Goal: Task Accomplishment & Management: Use online tool/utility

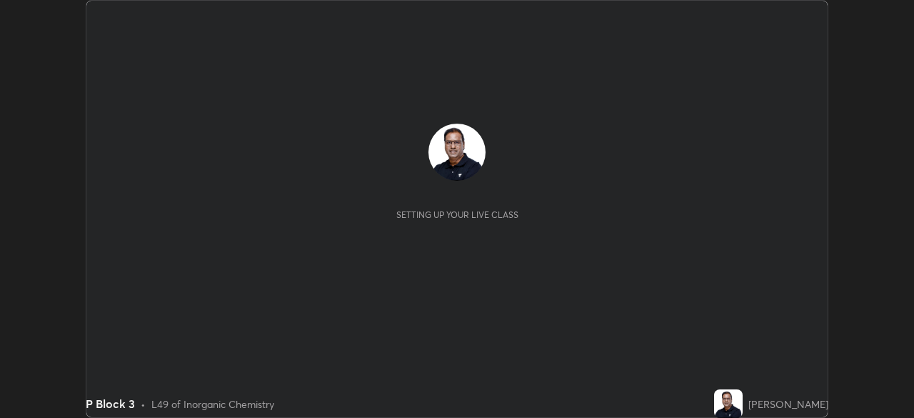
scroll to position [418, 914]
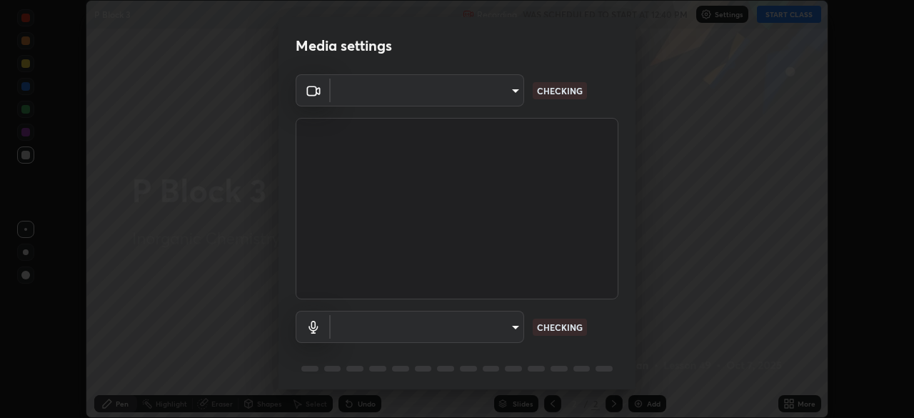
type input "c35a285883de36ed13854a1fbed0525b0d3f8b863e97d5e3b573df760e09333d"
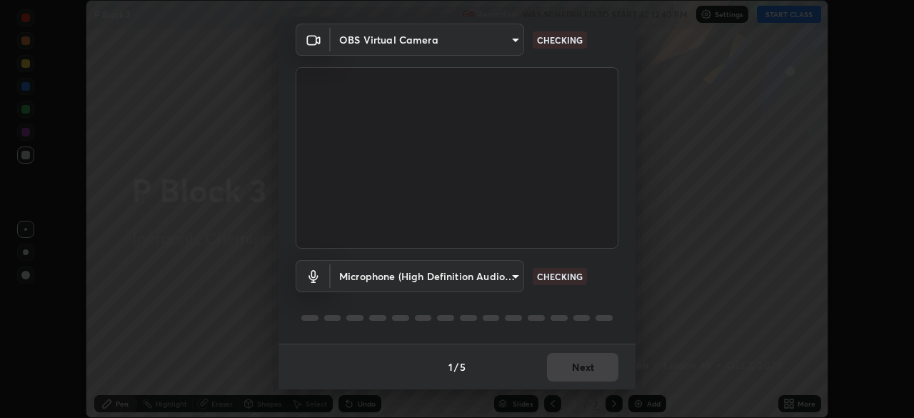
click at [427, 274] on body "Erase all P Block 3 Recording WAS SCHEDULED TO START AT 12:40 PM Settings START…" at bounding box center [457, 209] width 914 height 418
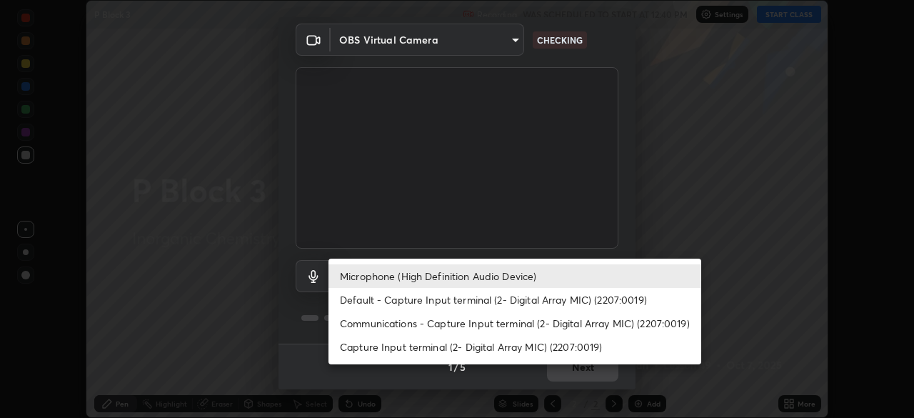
click at [397, 299] on li "Default - Capture Input terminal (2- Digital Array MIC) (2207:0019)" at bounding box center [515, 300] width 373 height 24
type input "default"
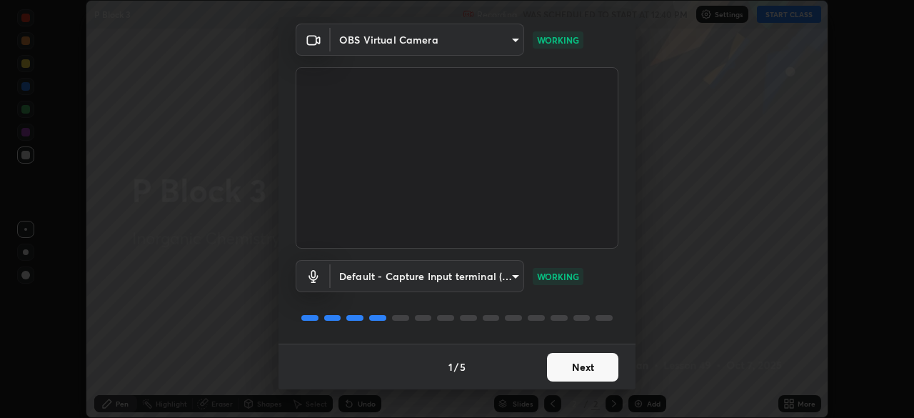
click at [602, 369] on button "Next" at bounding box center [582, 367] width 71 height 29
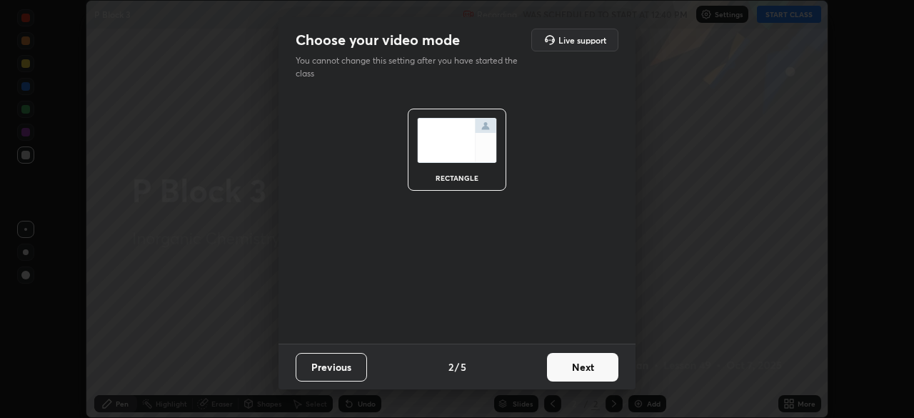
click at [608, 366] on button "Next" at bounding box center [582, 367] width 71 height 29
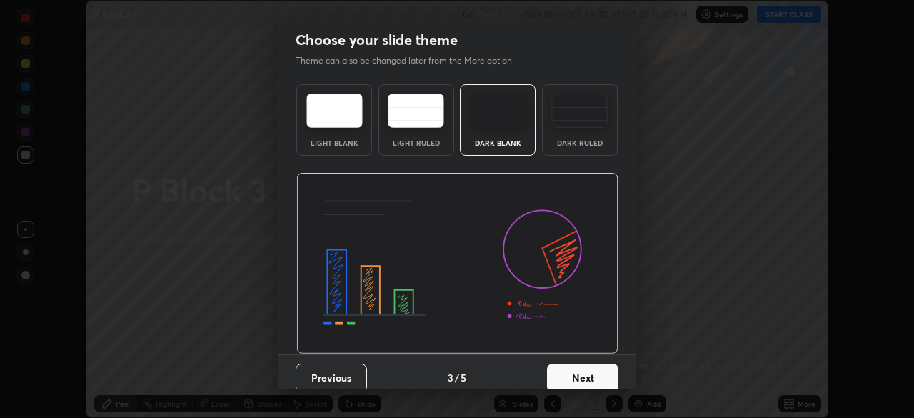
click at [611, 368] on button "Next" at bounding box center [582, 378] width 71 height 29
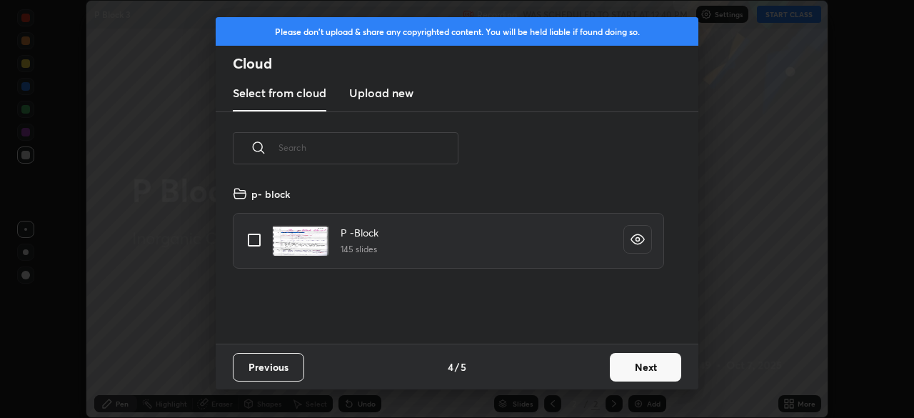
scroll to position [159, 459]
click at [255, 241] on input "grid" at bounding box center [254, 240] width 30 height 30
checkbox input "true"
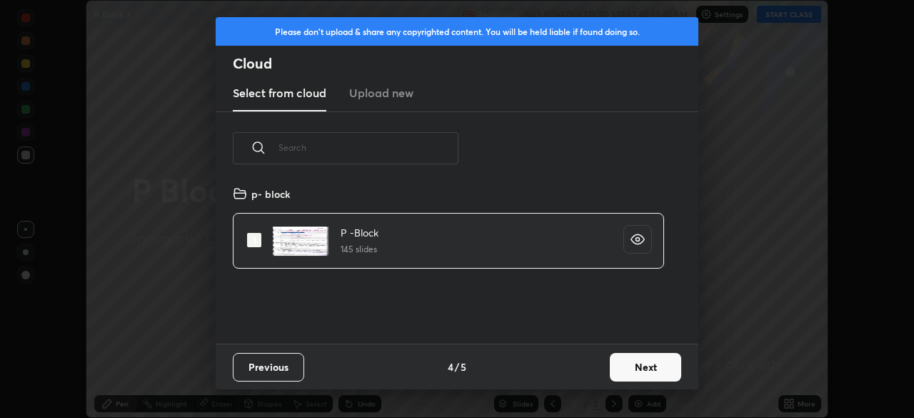
click at [645, 365] on button "Next" at bounding box center [645, 367] width 71 height 29
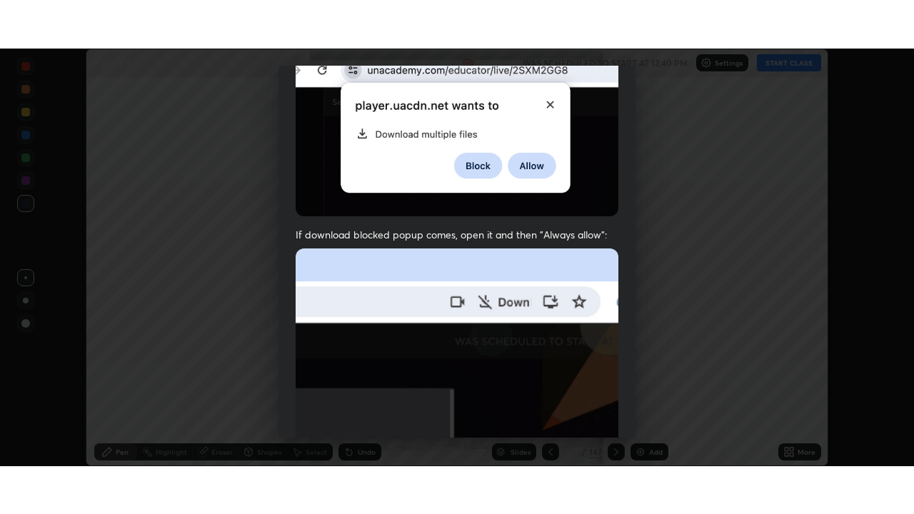
scroll to position [342, 0]
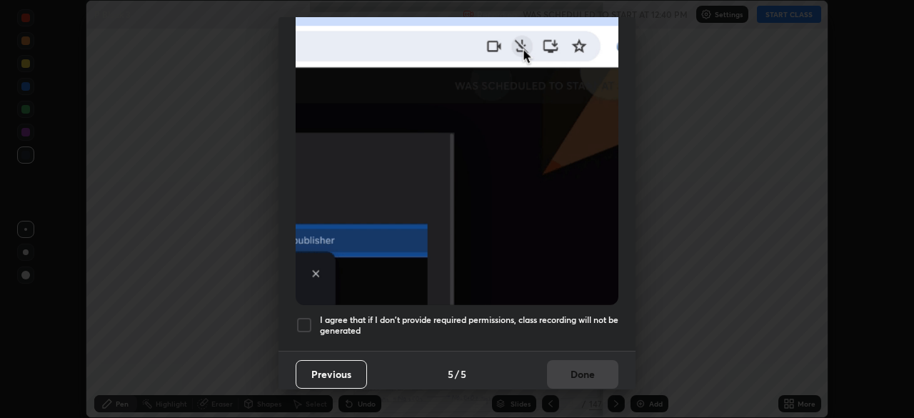
click at [306, 318] on div at bounding box center [304, 324] width 17 height 17
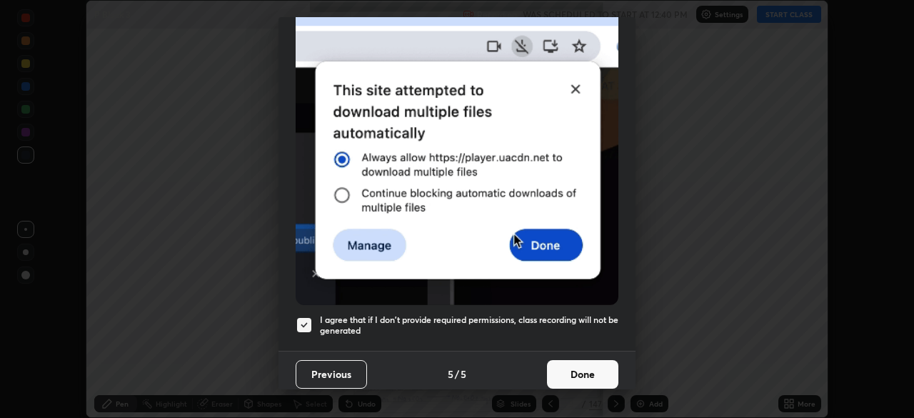
click at [585, 369] on button "Done" at bounding box center [582, 374] width 71 height 29
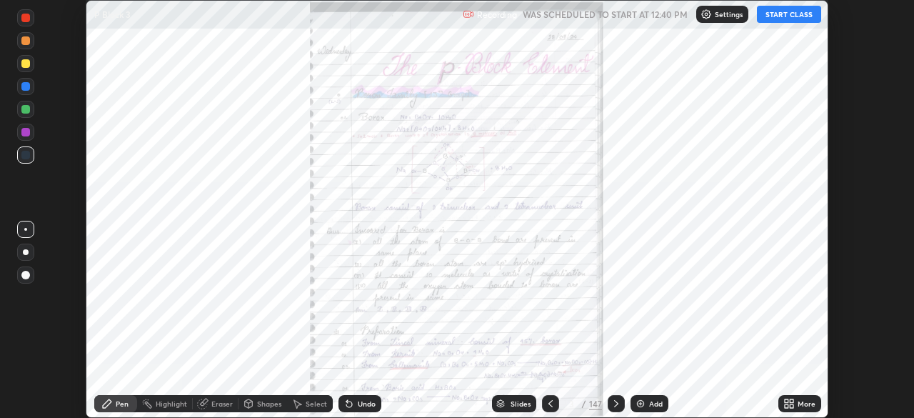
click at [791, 401] on icon at bounding box center [792, 401] width 4 height 4
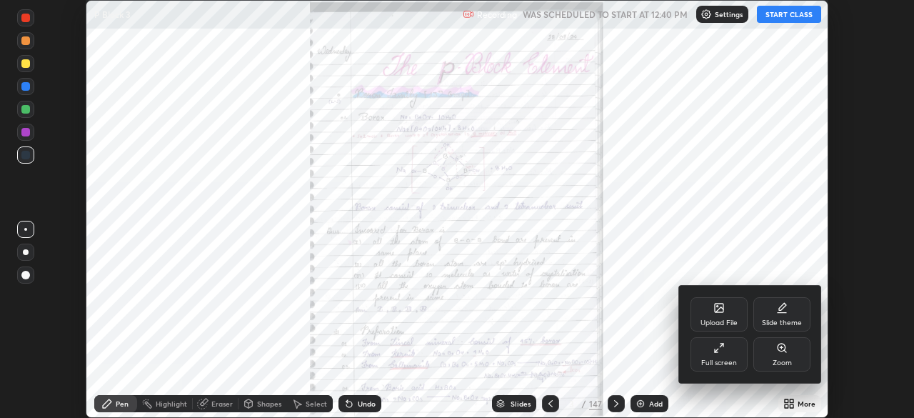
click at [724, 359] on div "Full screen" at bounding box center [719, 362] width 36 height 7
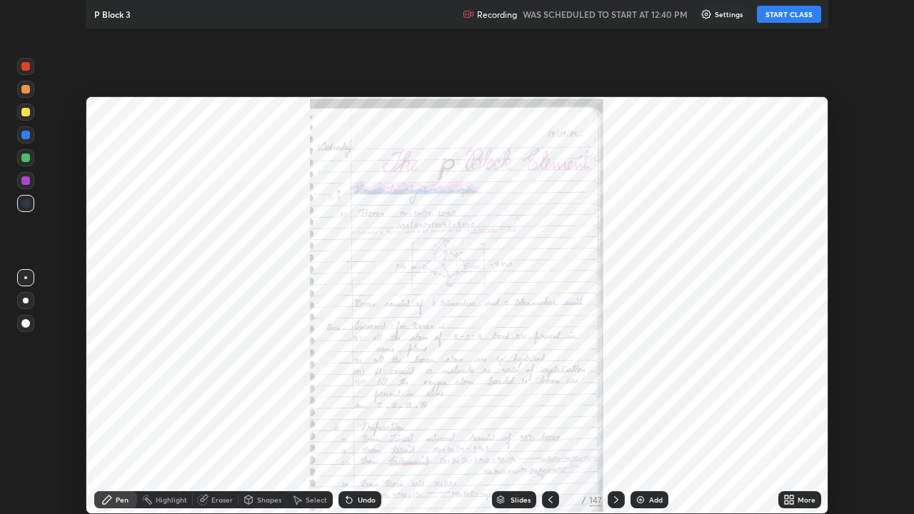
scroll to position [514, 914]
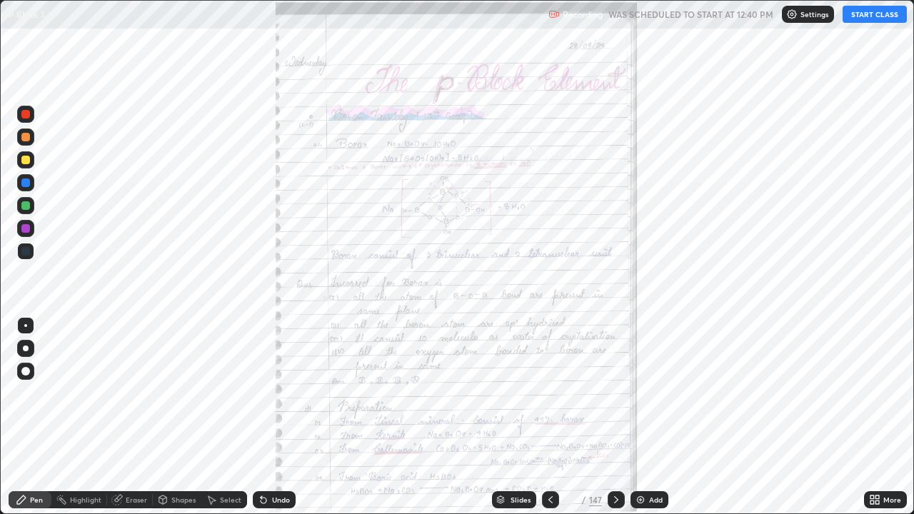
click at [519, 417] on div "Slides" at bounding box center [514, 499] width 44 height 17
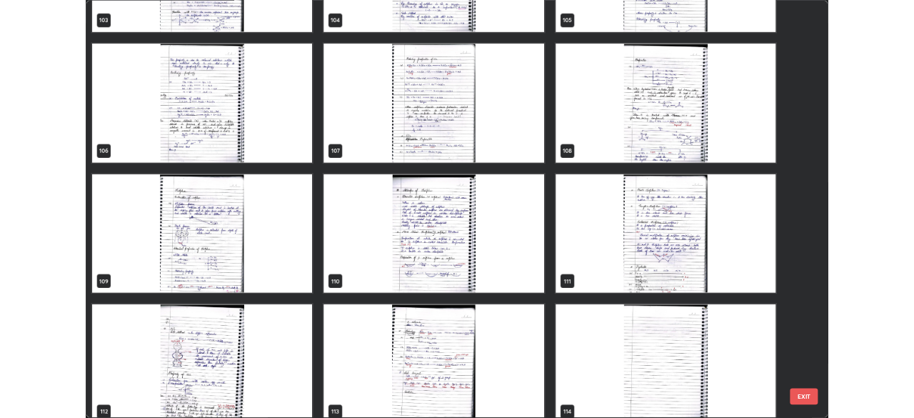
scroll to position [5570, 0]
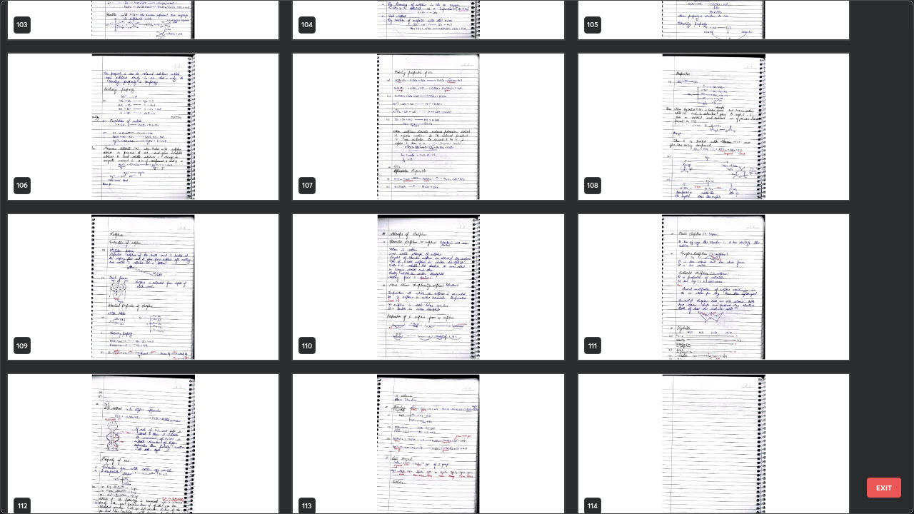
click at [174, 334] on img "grid" at bounding box center [143, 287] width 271 height 146
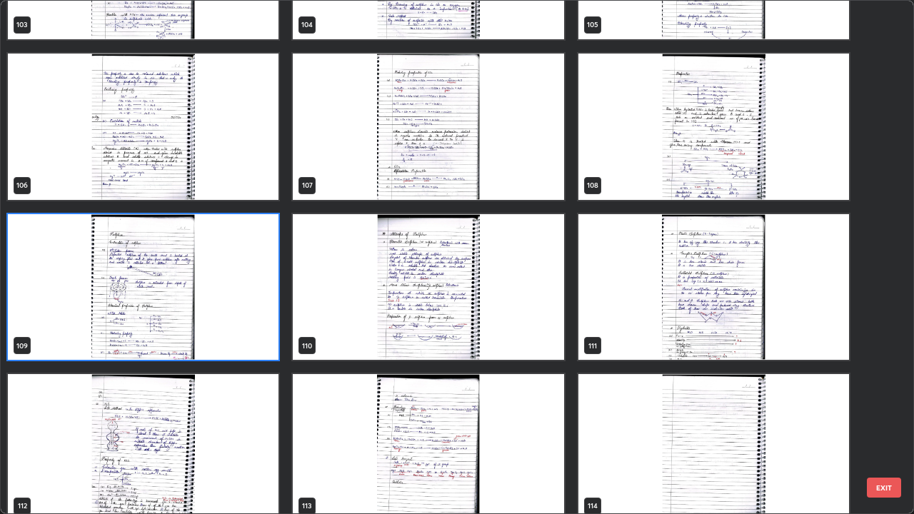
click at [171, 334] on img "grid" at bounding box center [143, 287] width 271 height 146
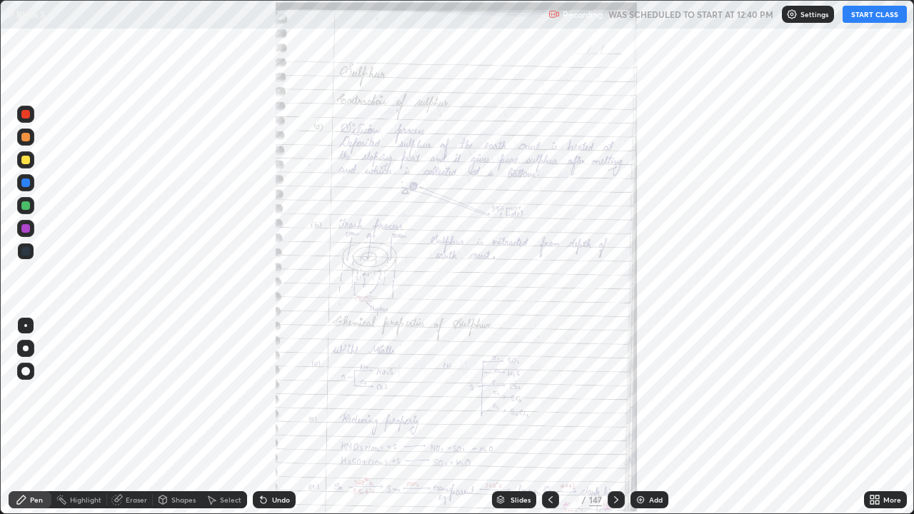
click at [872, 417] on icon at bounding box center [873, 503] width 4 height 4
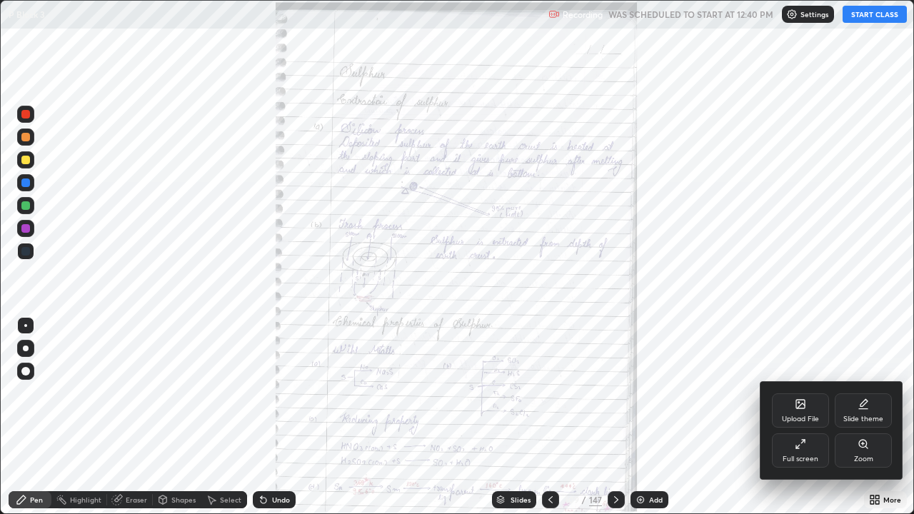
click at [862, 417] on icon at bounding box center [863, 444] width 8 height 8
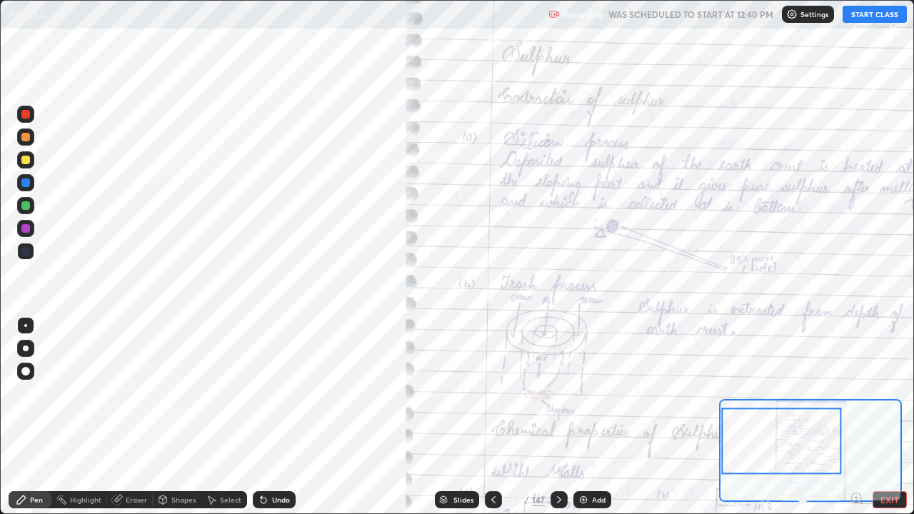
click at [751, 417] on div at bounding box center [782, 441] width 120 height 66
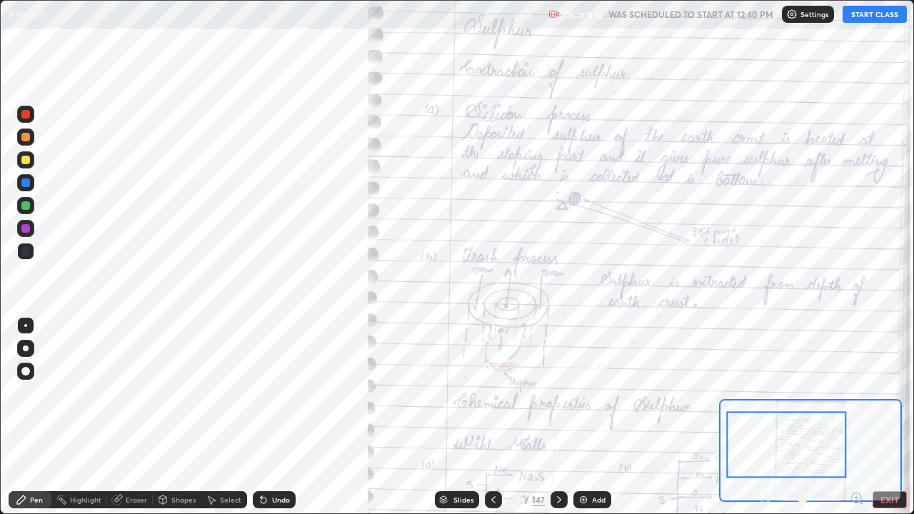
click at [21, 136] on div at bounding box center [25, 137] width 17 height 17
click at [23, 133] on div at bounding box center [25, 137] width 9 height 9
click at [31, 249] on div at bounding box center [25, 251] width 17 height 17
click at [25, 139] on div at bounding box center [25, 137] width 9 height 9
click at [26, 251] on div at bounding box center [25, 251] width 9 height 9
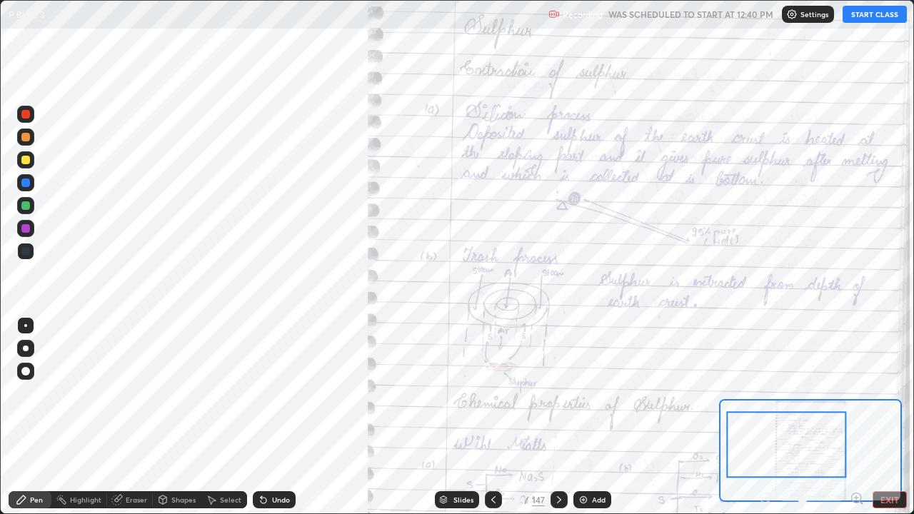
click at [24, 141] on div at bounding box center [25, 137] width 17 height 17
click at [852, 14] on button "START CLASS" at bounding box center [875, 14] width 64 height 17
click at [26, 228] on div at bounding box center [25, 228] width 9 height 9
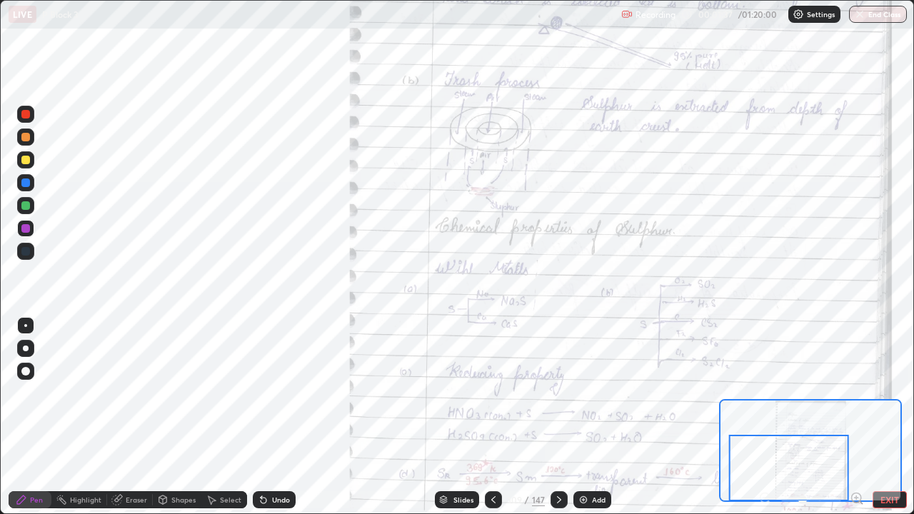
click at [734, 417] on div at bounding box center [789, 468] width 120 height 66
click at [24, 207] on div at bounding box center [25, 205] width 9 height 9
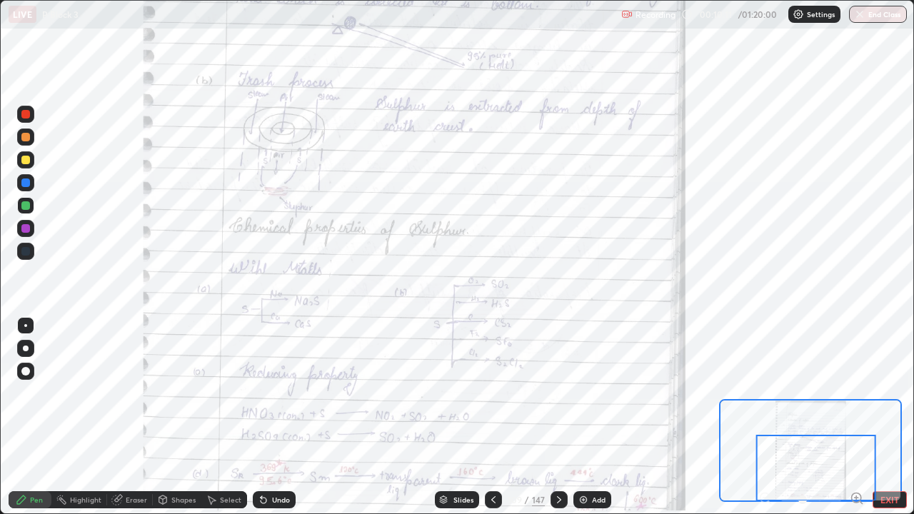
click at [24, 162] on div at bounding box center [25, 160] width 9 height 9
click at [24, 139] on div at bounding box center [25, 137] width 9 height 9
click at [25, 134] on div at bounding box center [25, 137] width 9 height 9
click at [661, 417] on div "Slides 109 / 147 Add" at bounding box center [523, 500] width 454 height 29
click at [659, 417] on div "Slides 109 / 147 Add" at bounding box center [523, 500] width 454 height 29
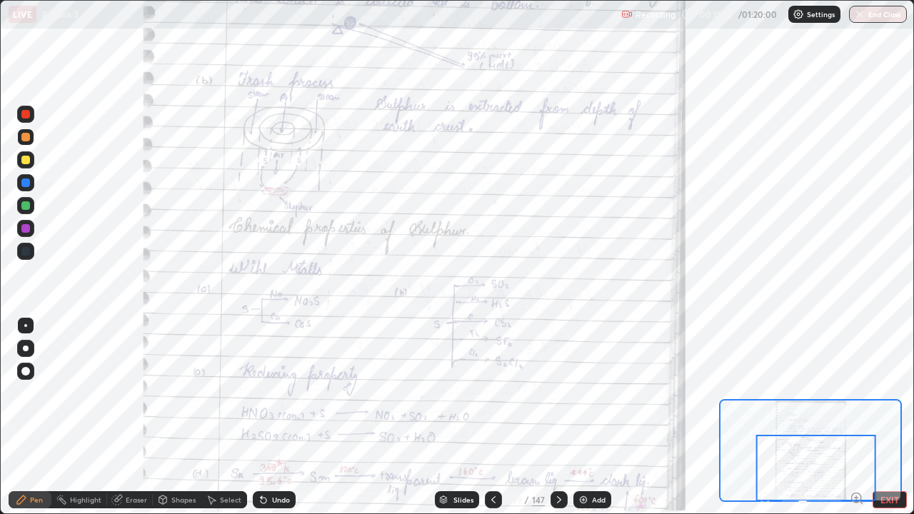
click at [557, 417] on icon at bounding box center [559, 499] width 4 height 7
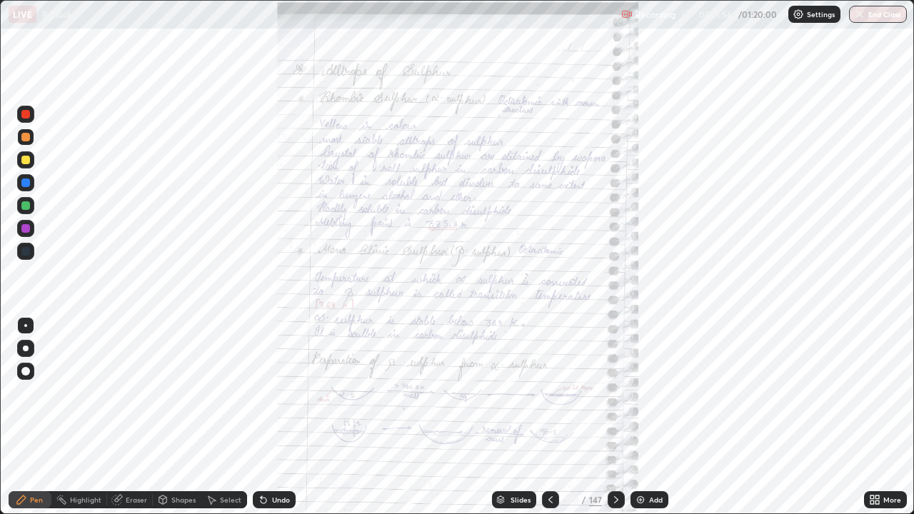
click at [873, 417] on icon at bounding box center [873, 498] width 4 height 4
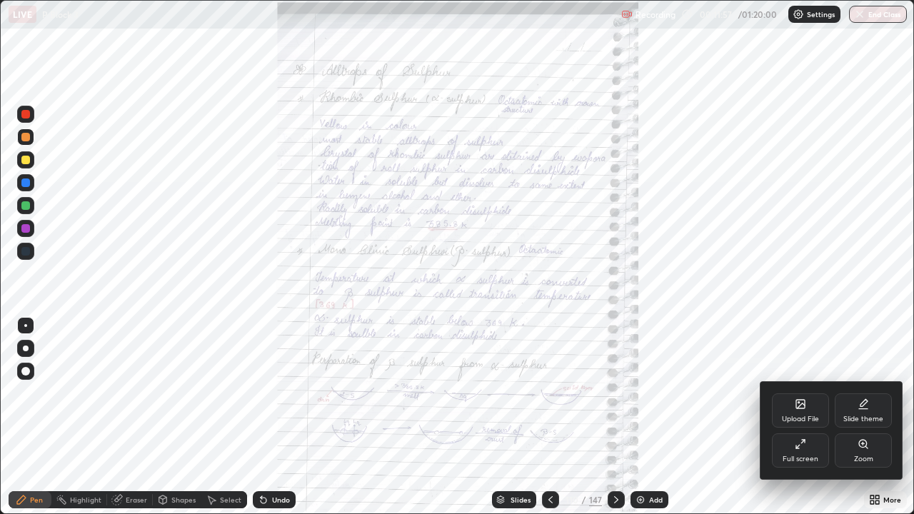
click at [864, 417] on icon at bounding box center [863, 444] width 11 height 11
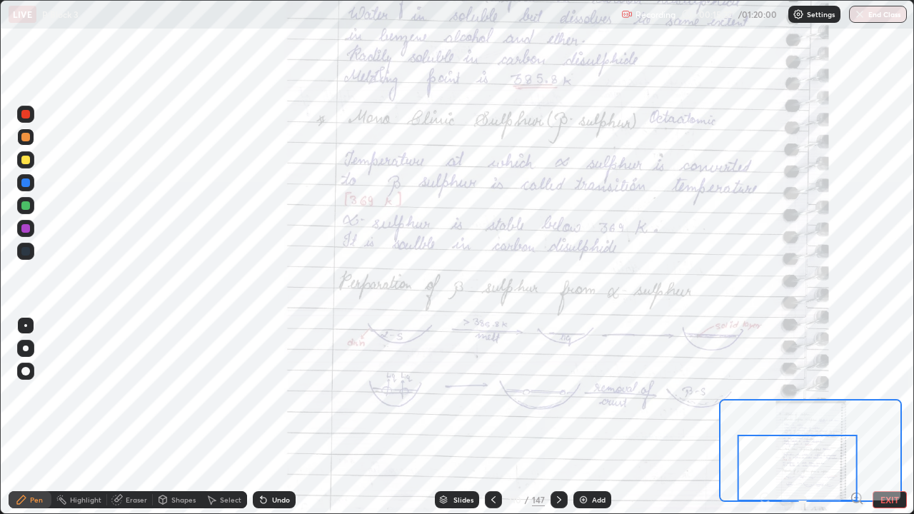
click at [557, 417] on icon at bounding box center [559, 499] width 11 height 11
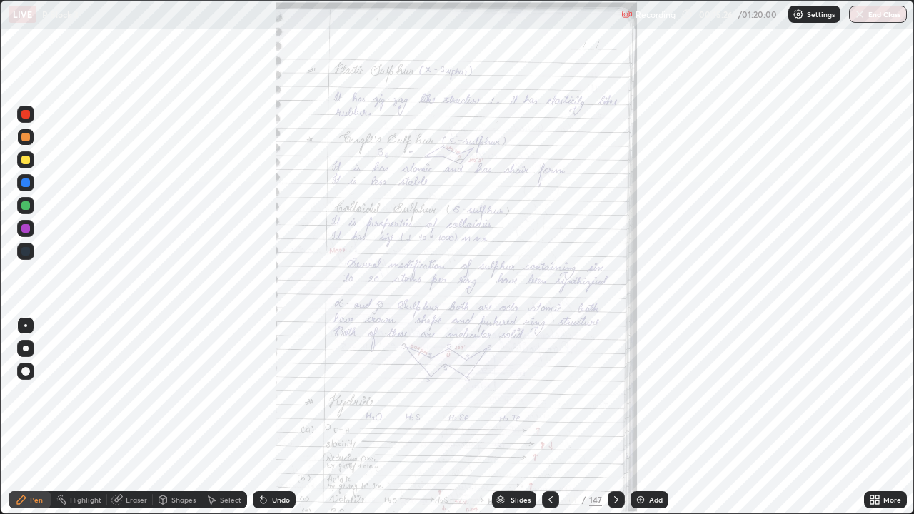
click at [872, 417] on icon at bounding box center [873, 498] width 4 height 4
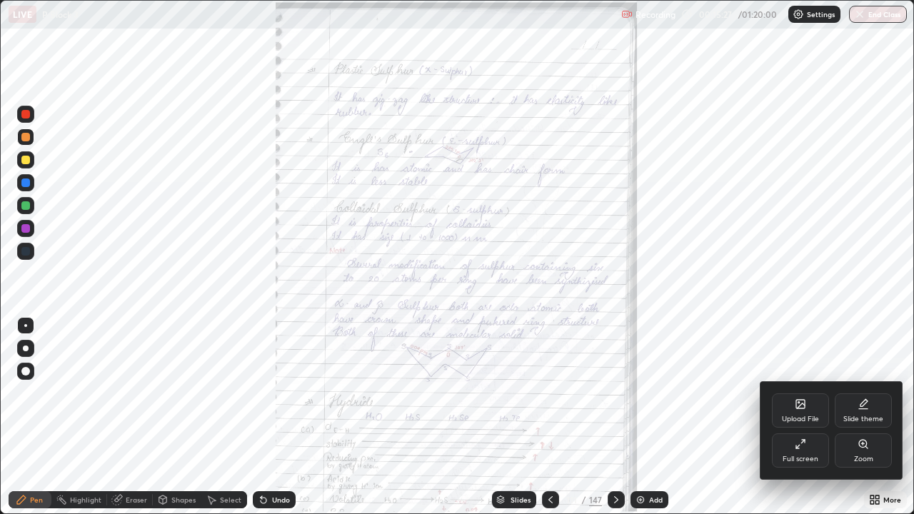
click at [864, 417] on icon at bounding box center [863, 444] width 11 height 11
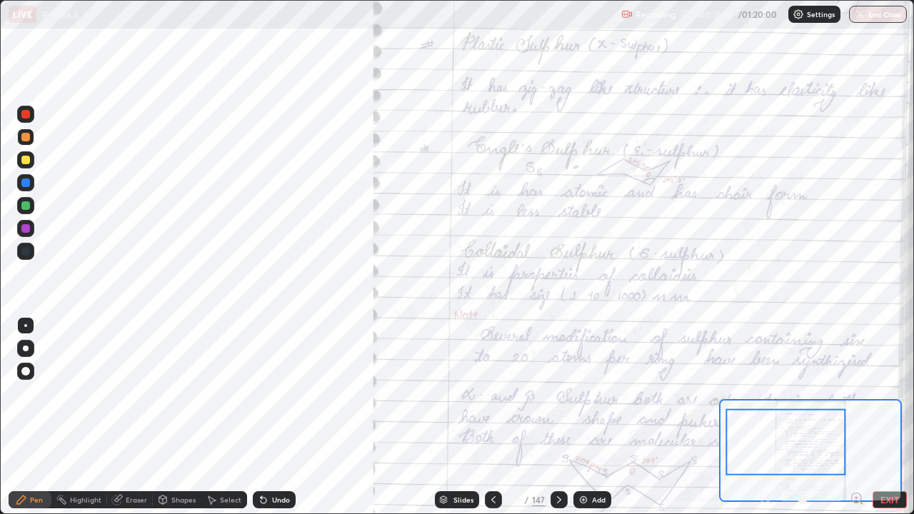
click at [24, 248] on div at bounding box center [25, 251] width 9 height 9
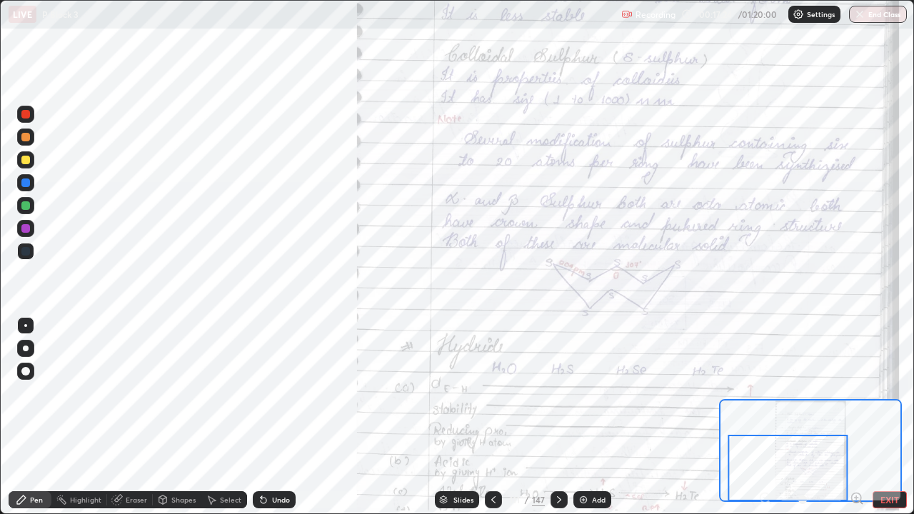
click at [26, 249] on div at bounding box center [25, 251] width 9 height 9
click at [22, 136] on div at bounding box center [25, 137] width 9 height 9
click at [23, 138] on div at bounding box center [25, 137] width 9 height 9
click at [26, 138] on div at bounding box center [25, 137] width 9 height 9
click at [24, 136] on div at bounding box center [25, 137] width 9 height 9
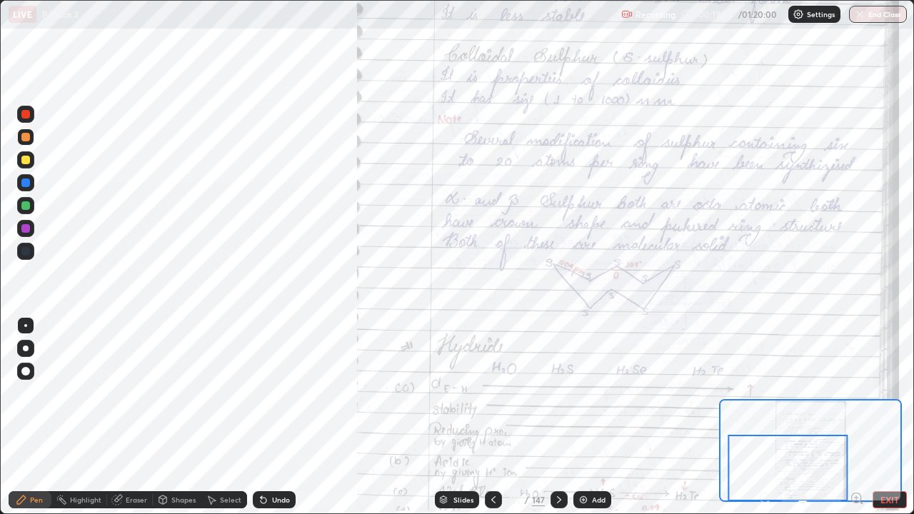
click at [130, 417] on div "Eraser" at bounding box center [136, 499] width 21 height 7
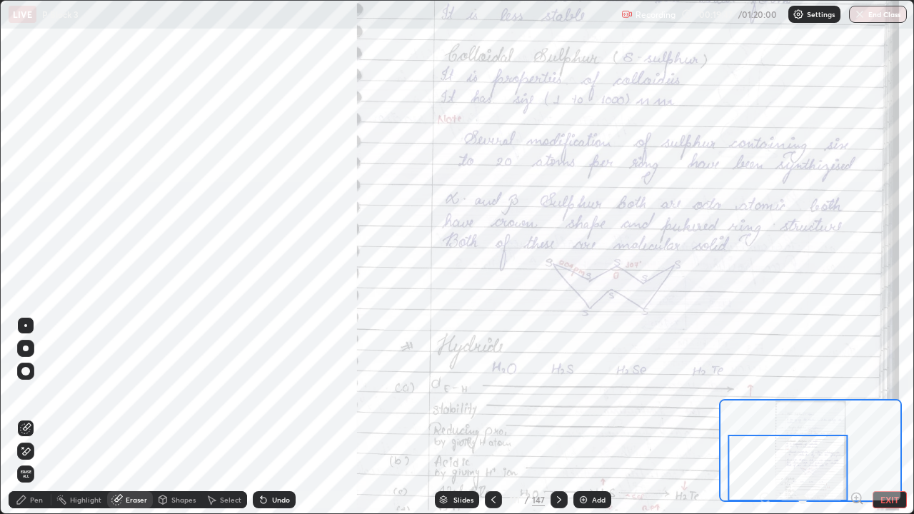
click at [46, 417] on div "Pen" at bounding box center [30, 499] width 43 height 17
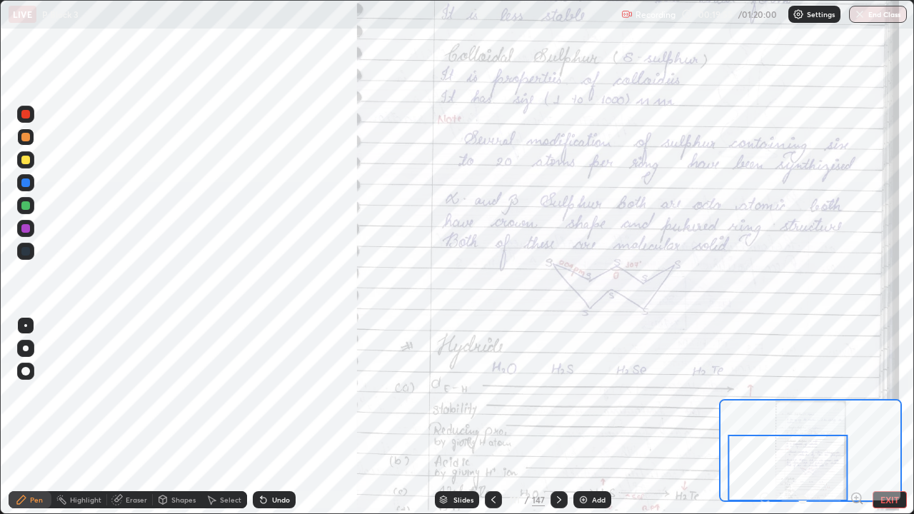
click at [128, 417] on div "Eraser" at bounding box center [136, 499] width 21 height 7
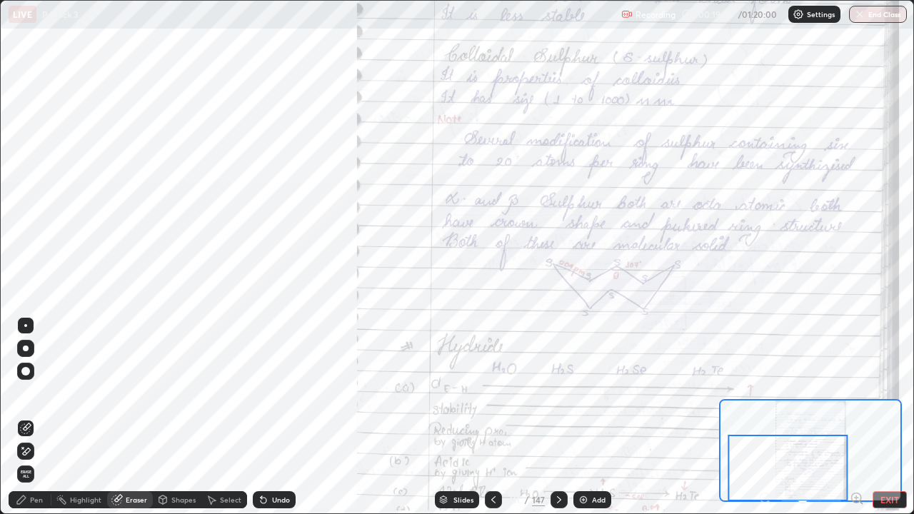
click at [26, 417] on icon at bounding box center [21, 499] width 11 height 11
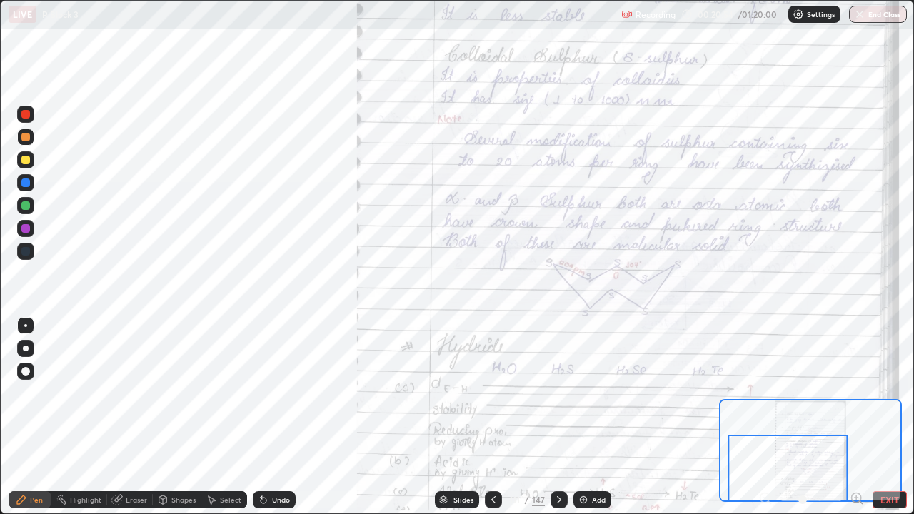
click at [557, 417] on icon at bounding box center [559, 499] width 11 height 11
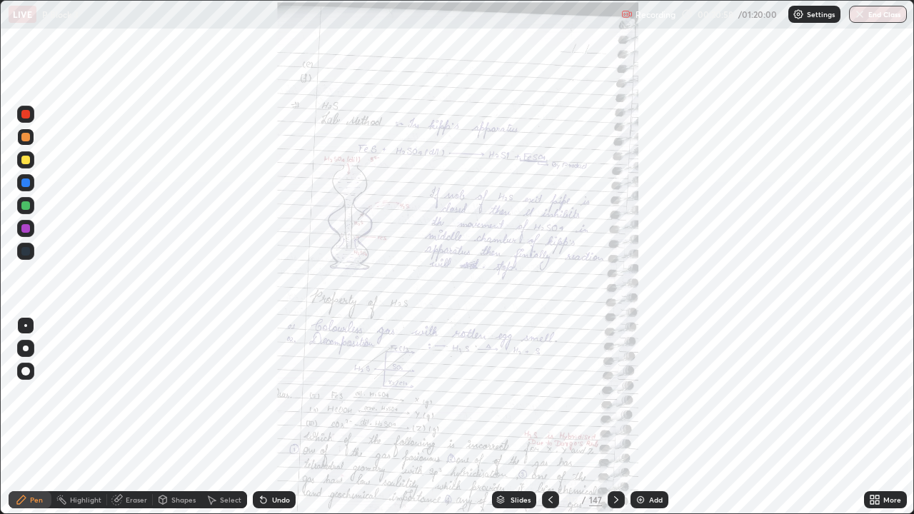
click at [614, 417] on icon at bounding box center [616, 499] width 11 height 11
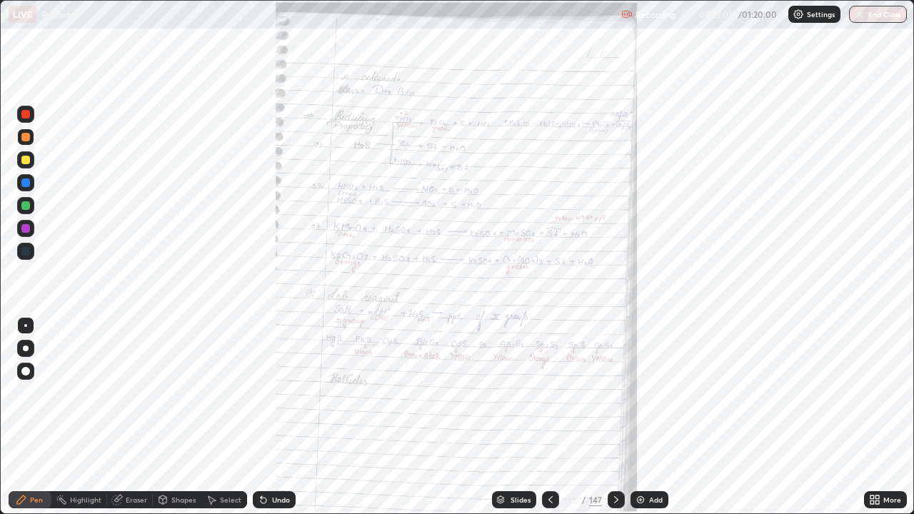
click at [549, 417] on icon at bounding box center [550, 499] width 11 height 11
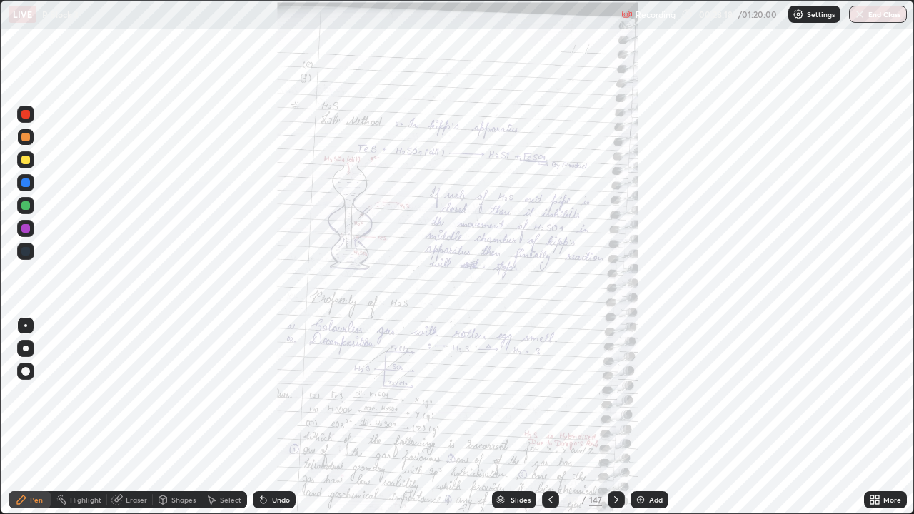
click at [877, 417] on icon at bounding box center [878, 503] width 4 height 4
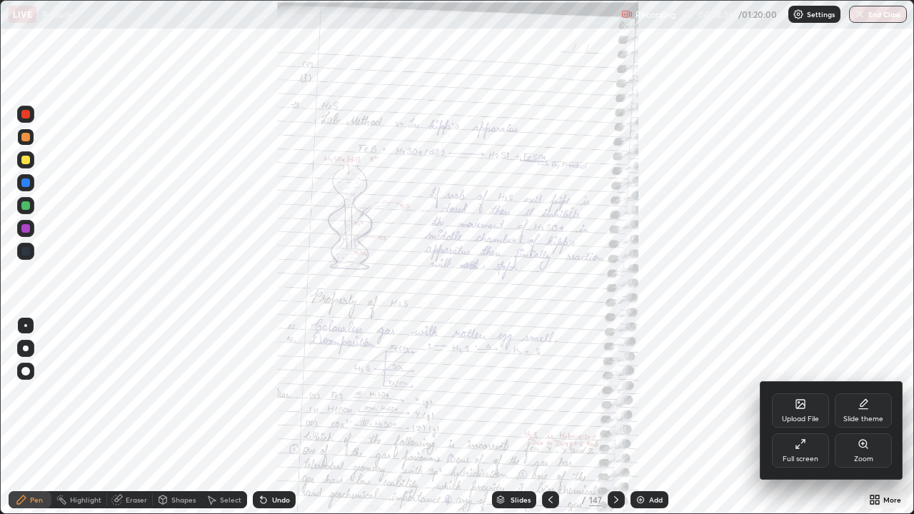
click at [804, 417] on icon at bounding box center [800, 444] width 11 height 11
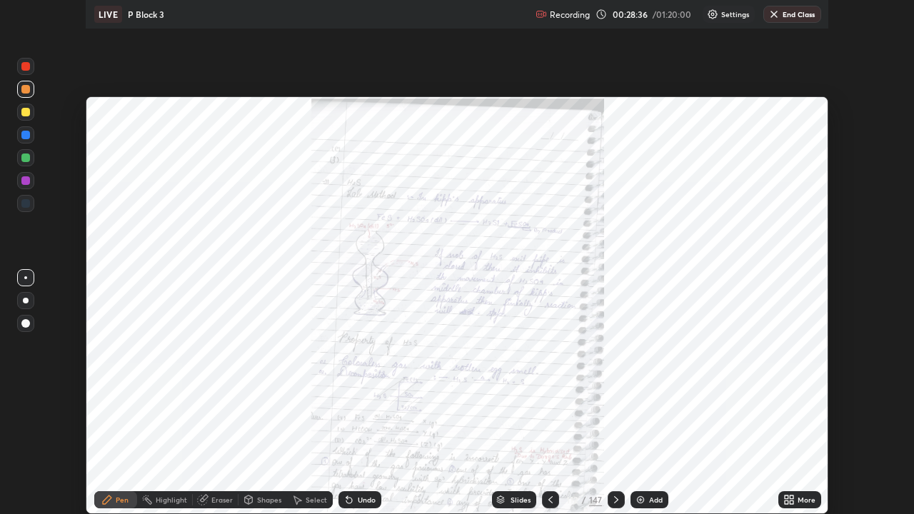
scroll to position [71013, 70517]
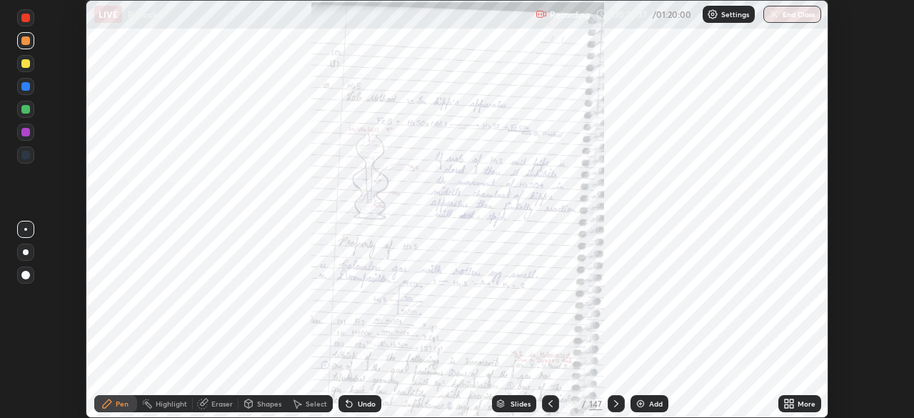
click at [793, 400] on icon at bounding box center [792, 401] width 4 height 4
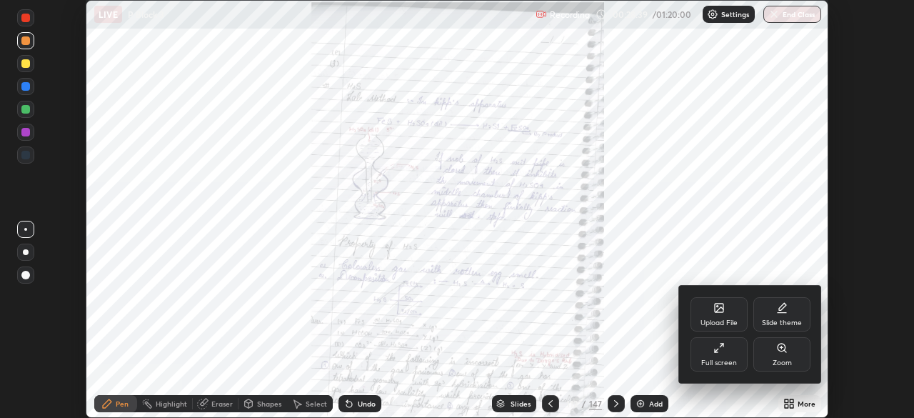
click at [736, 358] on div "Full screen" at bounding box center [719, 354] width 57 height 34
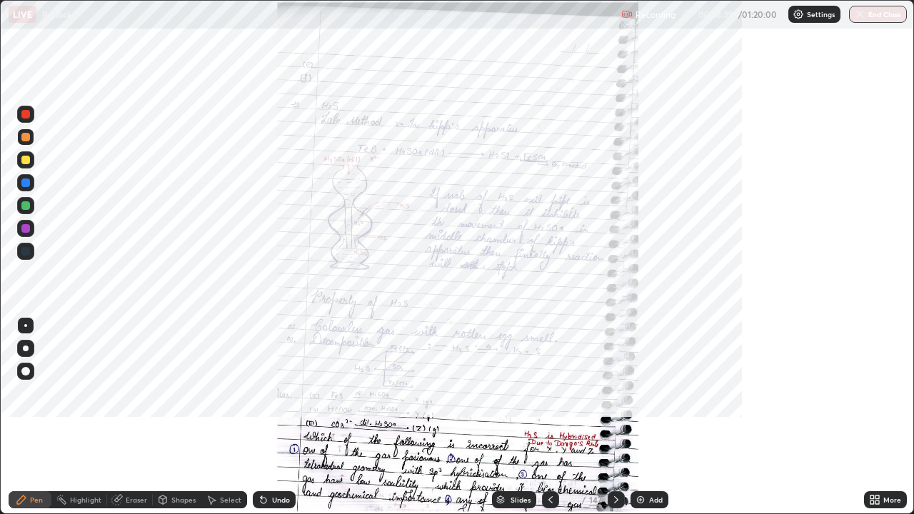
scroll to position [514, 914]
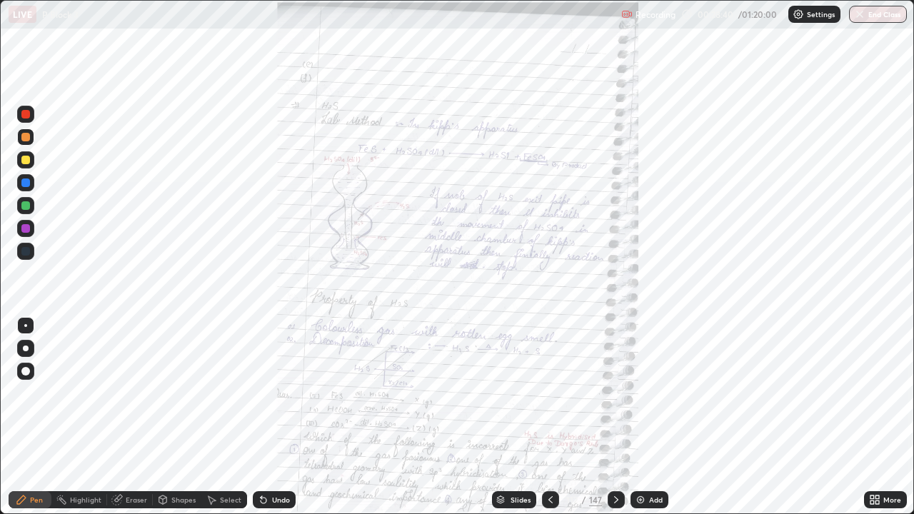
click at [875, 417] on icon at bounding box center [874, 499] width 11 height 11
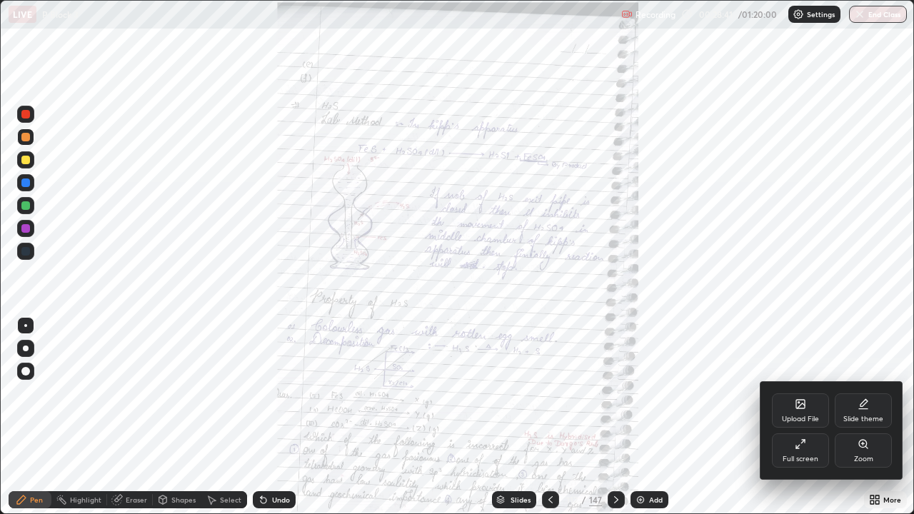
click at [866, 417] on div "Zoom" at bounding box center [863, 459] width 19 height 7
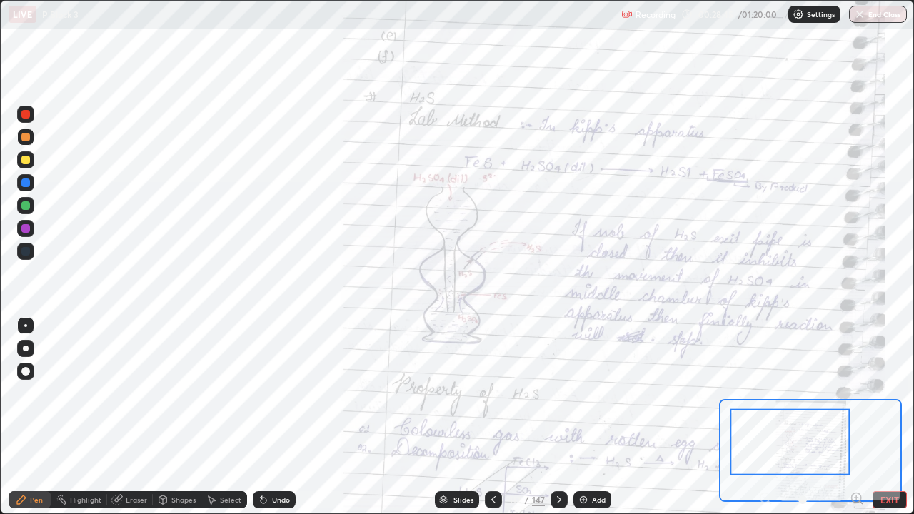
click at [837, 417] on div at bounding box center [791, 442] width 120 height 66
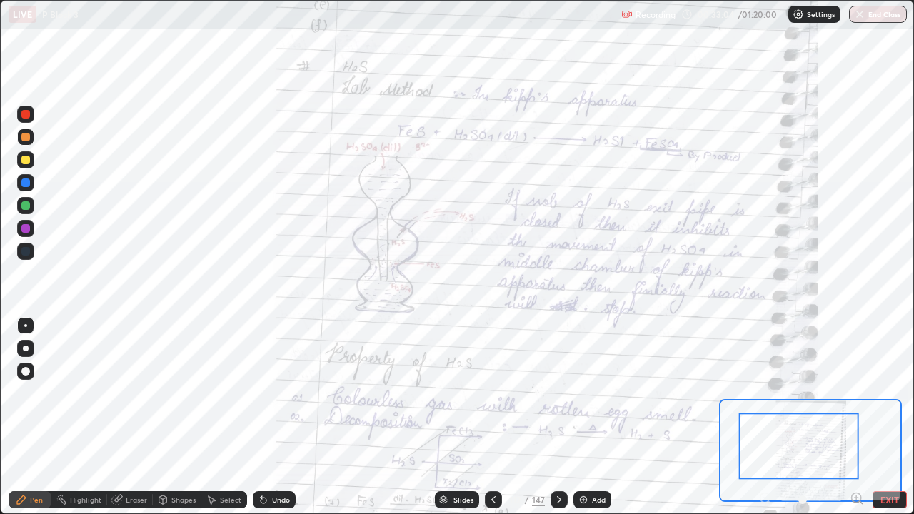
click at [26, 253] on div at bounding box center [25, 251] width 9 height 9
click at [23, 207] on div at bounding box center [25, 205] width 9 height 9
click at [25, 206] on div at bounding box center [25, 205] width 9 height 9
click at [136, 417] on div "Eraser" at bounding box center [130, 499] width 46 height 17
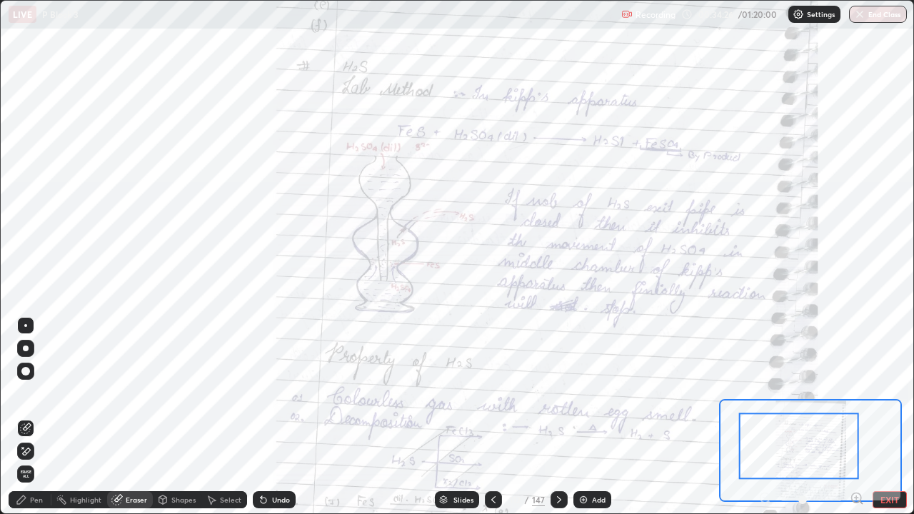
click at [39, 417] on div "Pen" at bounding box center [36, 499] width 13 height 7
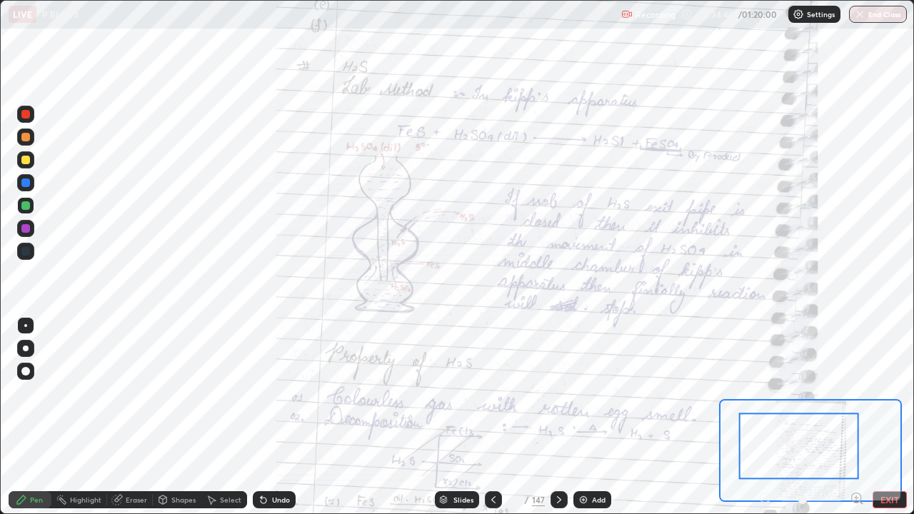
click at [20, 250] on div at bounding box center [25, 251] width 17 height 17
click at [23, 248] on div at bounding box center [25, 251] width 9 height 9
click at [26, 230] on div at bounding box center [25, 228] width 9 height 9
click at [25, 251] on div at bounding box center [25, 251] width 9 height 9
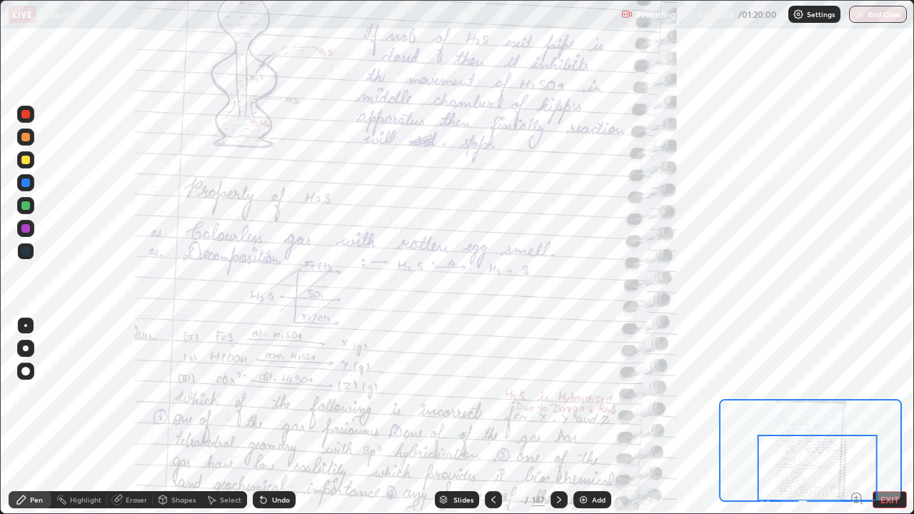
click at [558, 417] on icon at bounding box center [559, 499] width 11 height 11
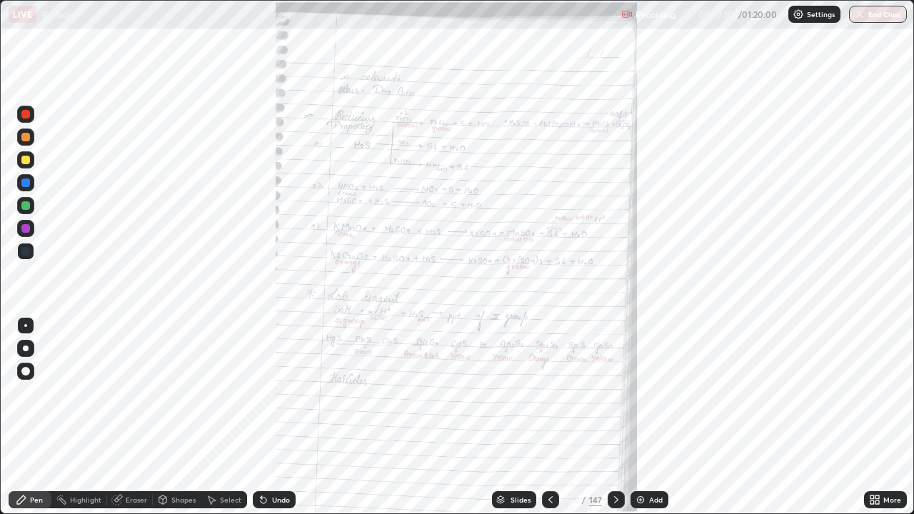
click at [871, 417] on icon at bounding box center [873, 498] width 4 height 4
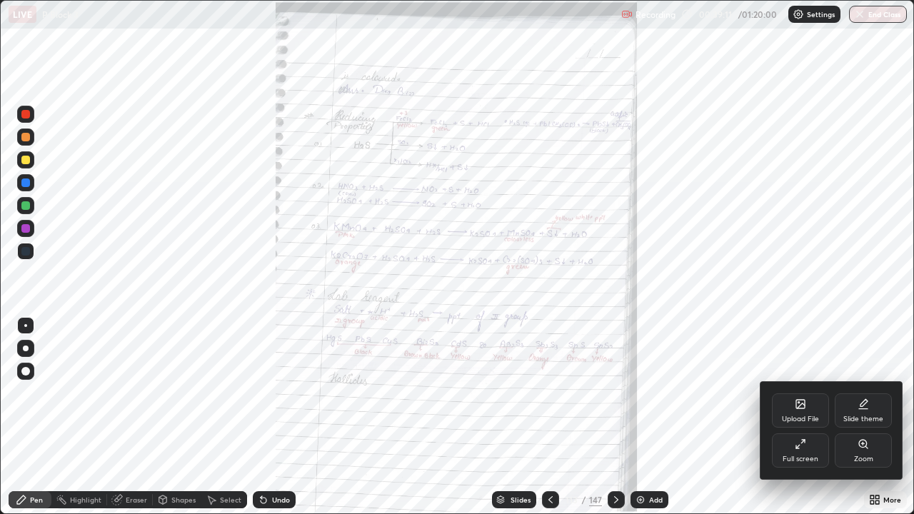
click at [850, 417] on div "Zoom" at bounding box center [863, 451] width 57 height 34
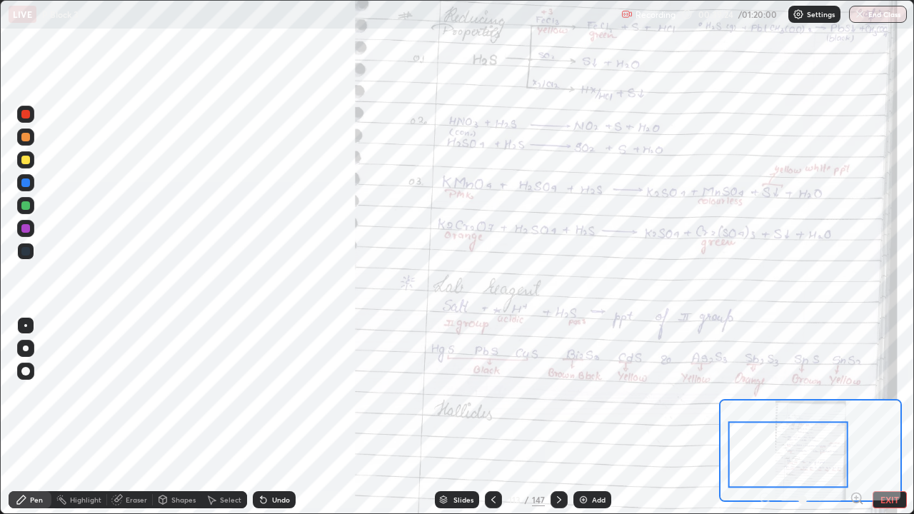
click at [29, 245] on div at bounding box center [25, 251] width 17 height 17
click at [34, 233] on div at bounding box center [25, 228] width 17 height 17
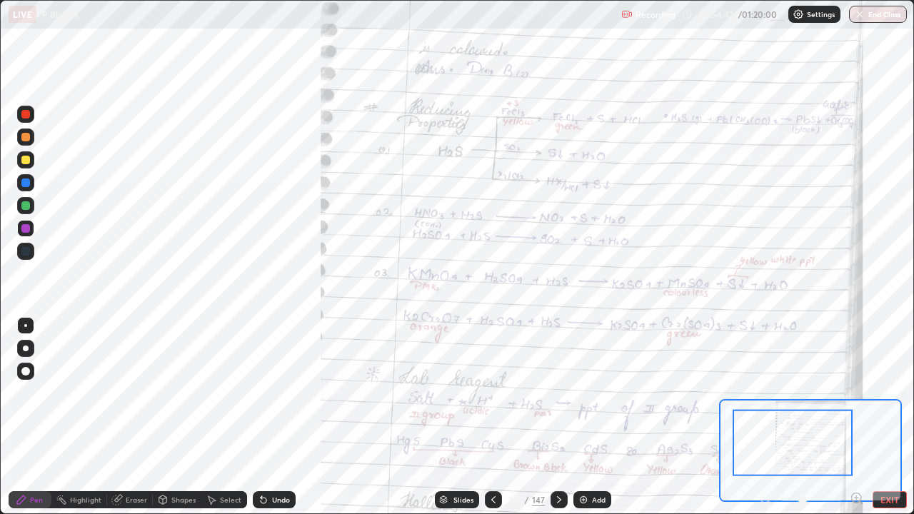
click at [25, 250] on div at bounding box center [25, 251] width 9 height 9
click at [28, 140] on div at bounding box center [25, 137] width 9 height 9
click at [27, 144] on div at bounding box center [25, 137] width 17 height 17
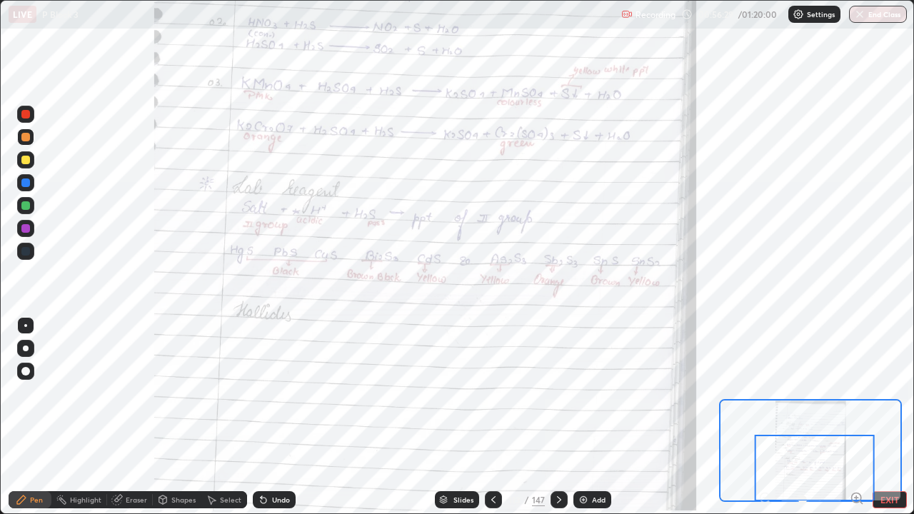
click at [558, 417] on icon at bounding box center [559, 499] width 4 height 7
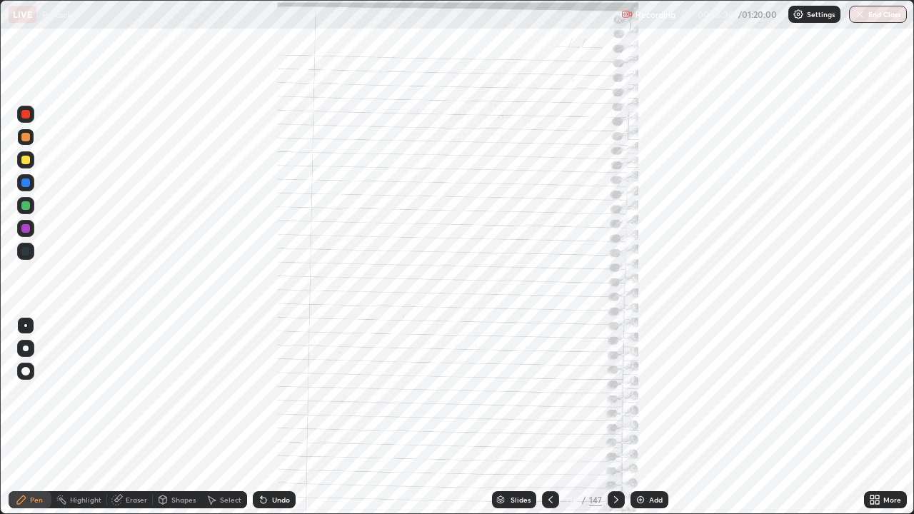
click at [616, 417] on icon at bounding box center [616, 499] width 4 height 7
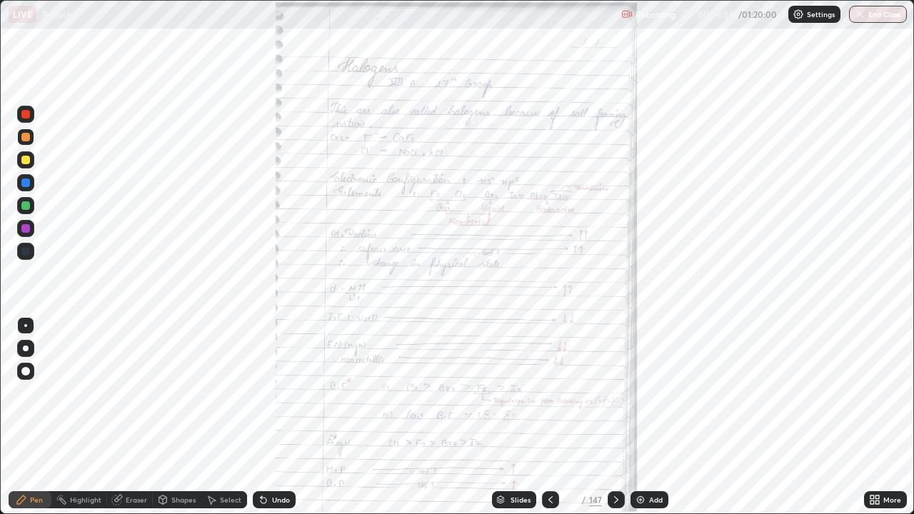
click at [872, 417] on icon at bounding box center [873, 498] width 4 height 4
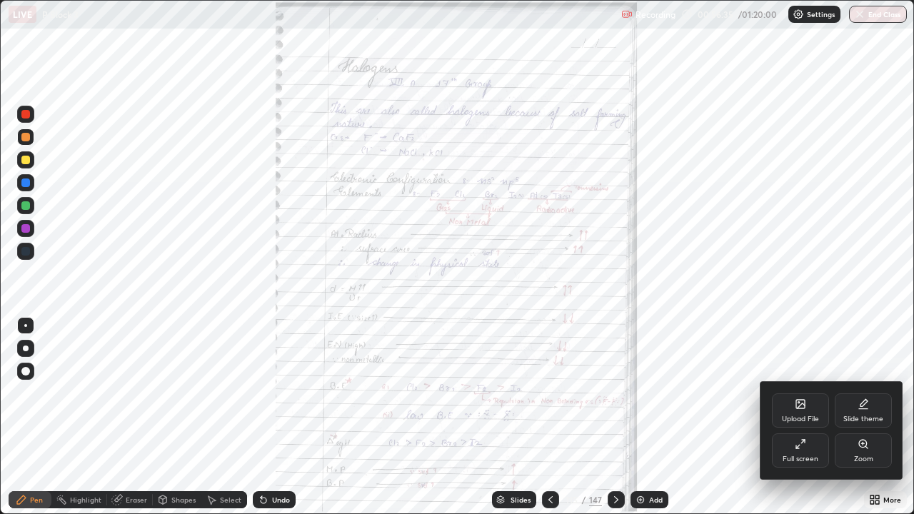
click at [853, 417] on div "Zoom" at bounding box center [863, 451] width 57 height 34
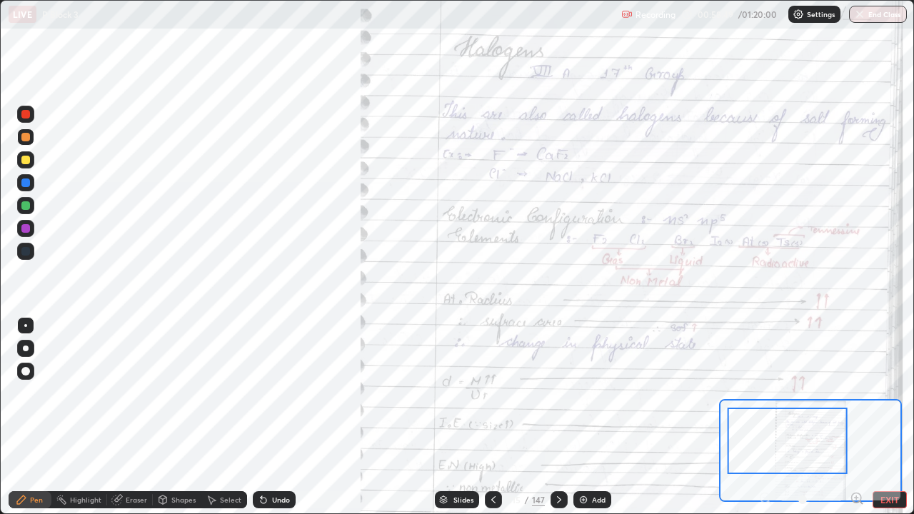
click at [28, 249] on div at bounding box center [25, 251] width 9 height 9
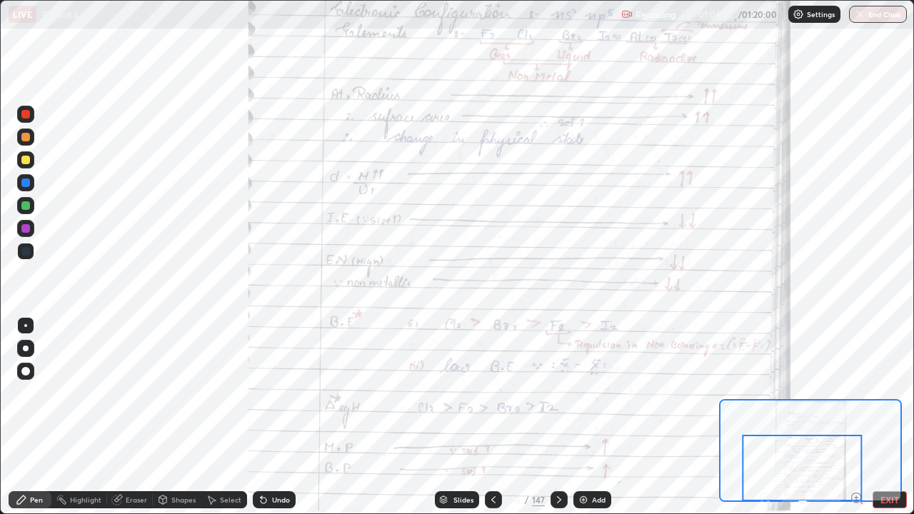
click at [557, 417] on icon at bounding box center [559, 499] width 11 height 11
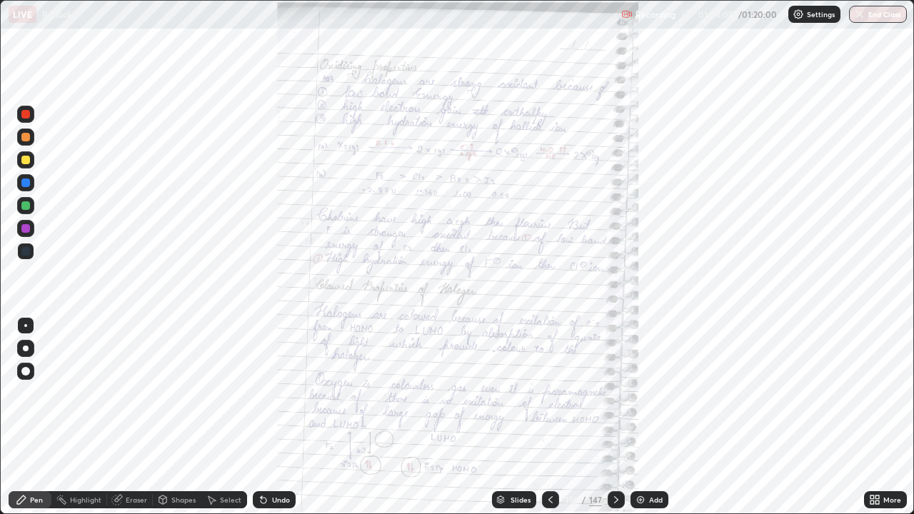
click at [874, 417] on icon at bounding box center [873, 498] width 4 height 4
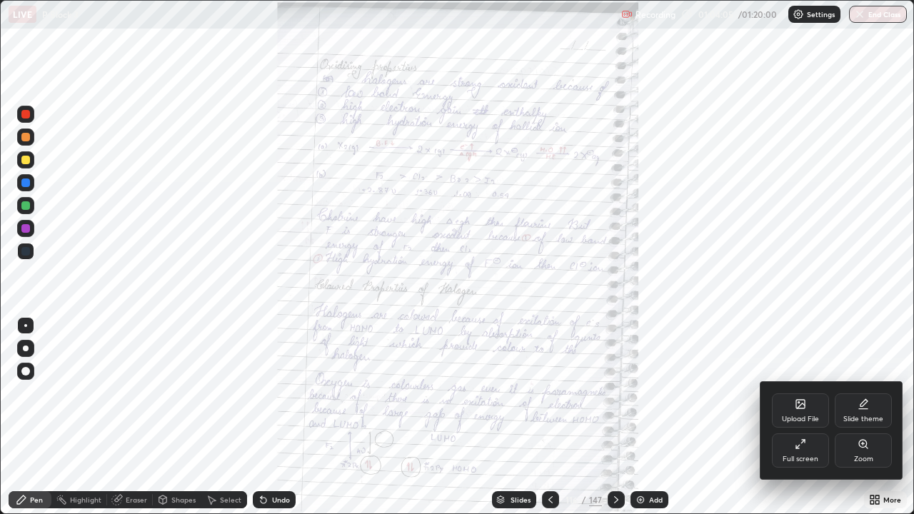
click at [864, 417] on icon at bounding box center [863, 444] width 8 height 8
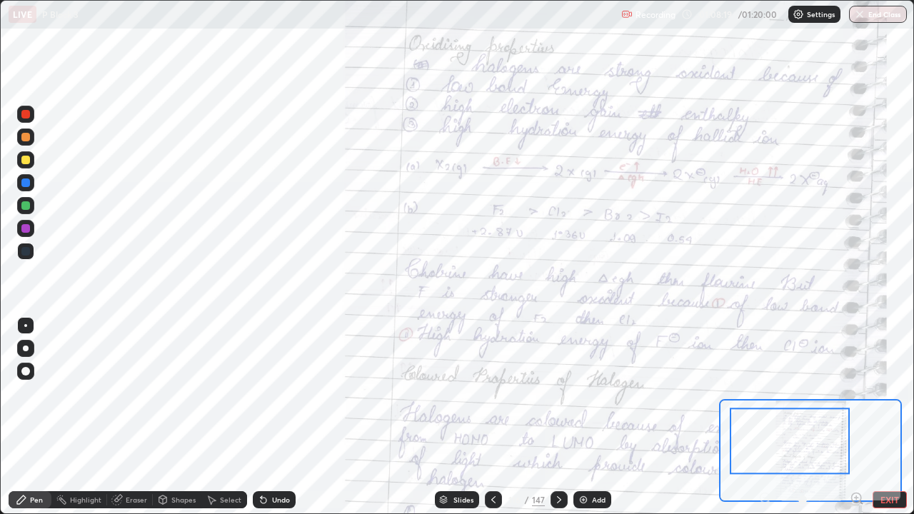
click at [491, 417] on icon at bounding box center [493, 499] width 11 height 11
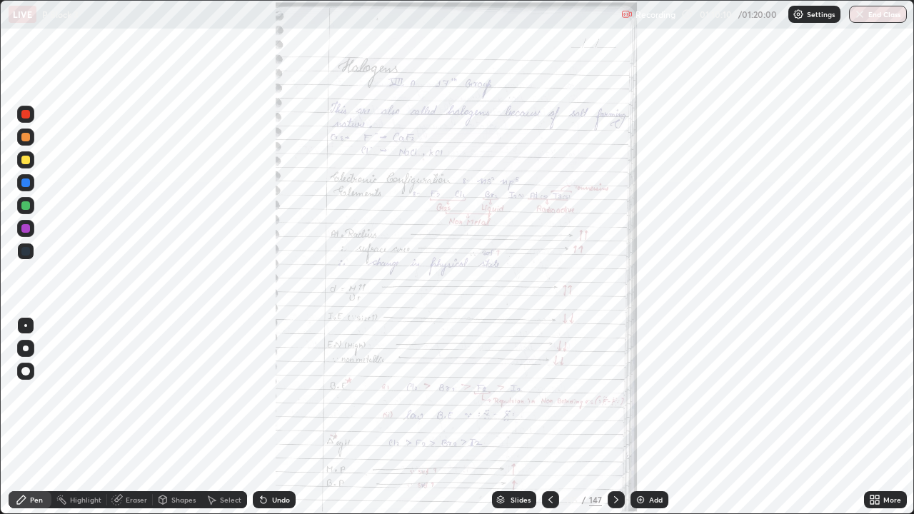
click at [615, 417] on icon at bounding box center [616, 499] width 11 height 11
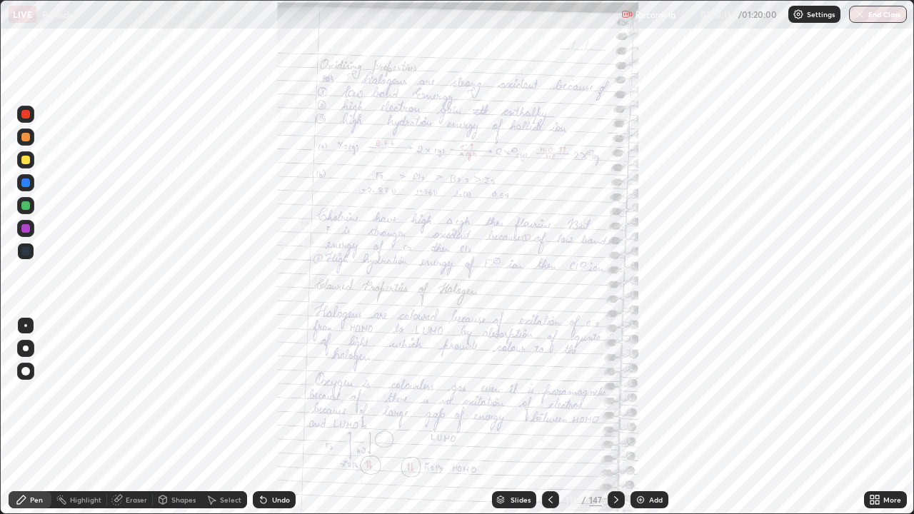
click at [872, 417] on icon at bounding box center [873, 498] width 4 height 4
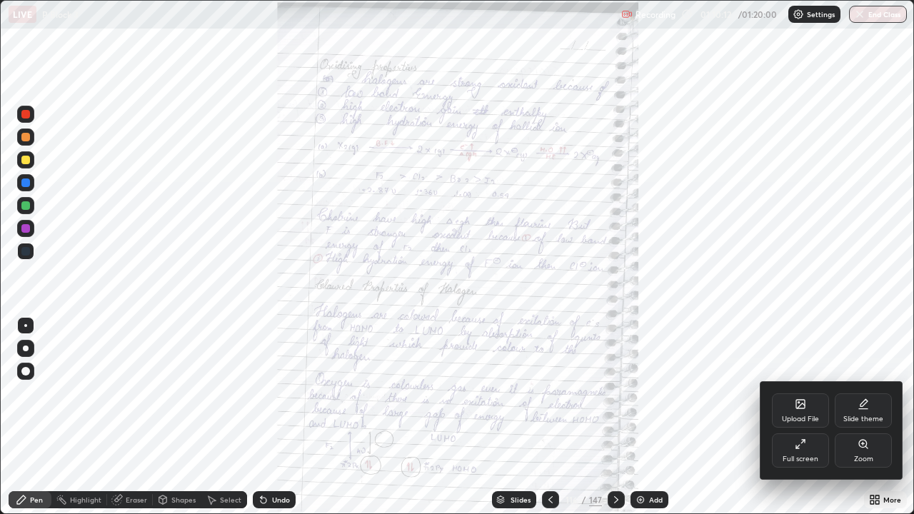
click at [859, 417] on div "Zoom" at bounding box center [863, 451] width 57 height 34
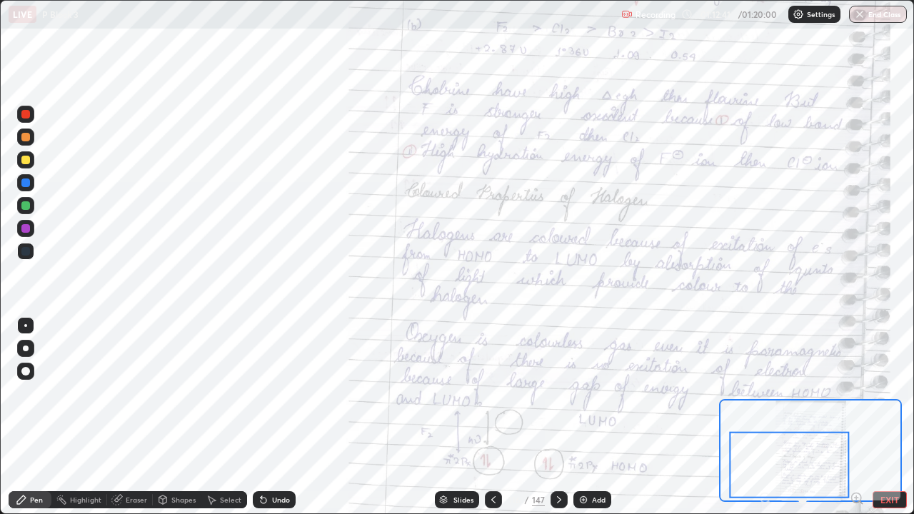
click at [24, 254] on div at bounding box center [25, 251] width 9 height 9
click at [28, 251] on div at bounding box center [25, 251] width 9 height 9
click at [25, 252] on div at bounding box center [25, 251] width 9 height 9
click at [136, 417] on div "Eraser" at bounding box center [136, 499] width 21 height 7
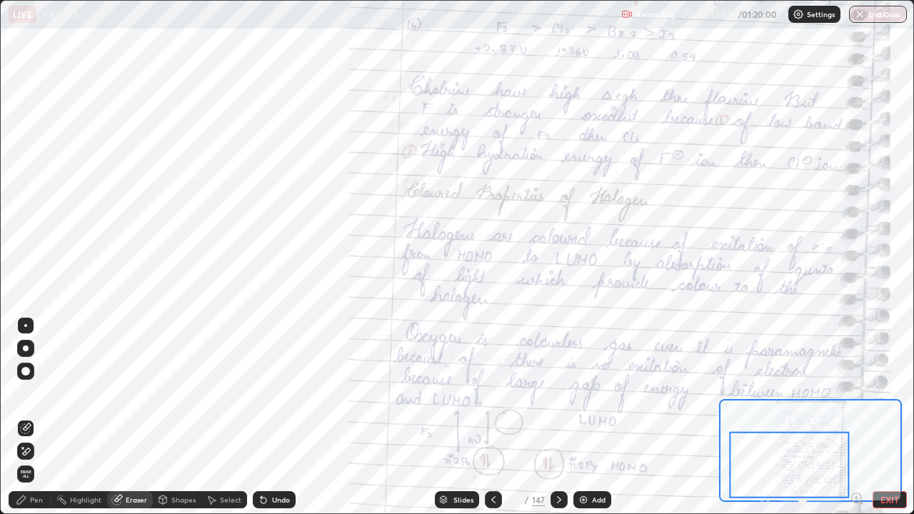
click at [32, 417] on div "Pen" at bounding box center [36, 499] width 13 height 7
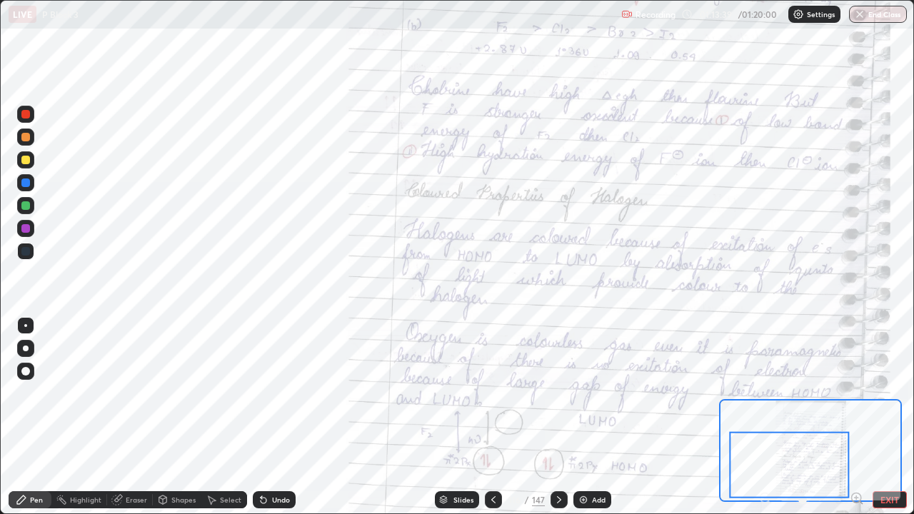
click at [24, 138] on div at bounding box center [25, 137] width 9 height 9
click at [26, 138] on div at bounding box center [25, 137] width 9 height 9
click at [557, 417] on icon at bounding box center [559, 499] width 11 height 11
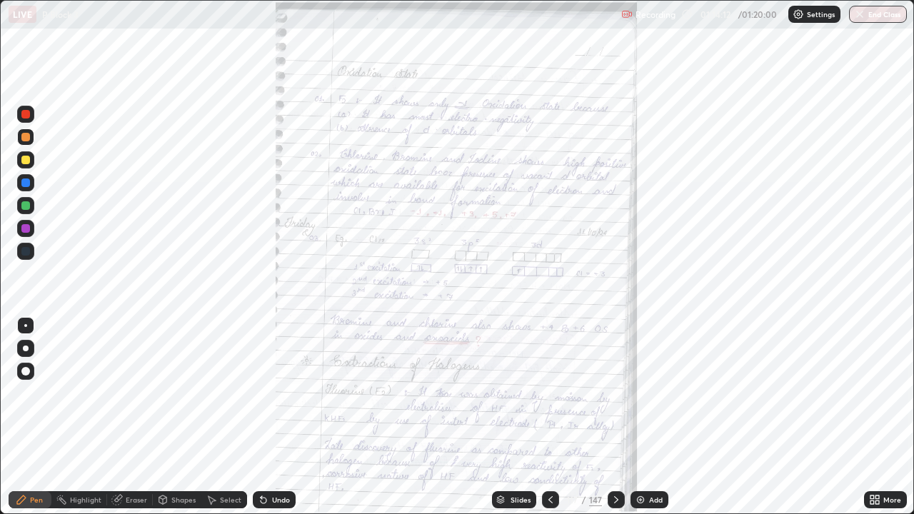
click at [871, 417] on icon at bounding box center [873, 498] width 4 height 4
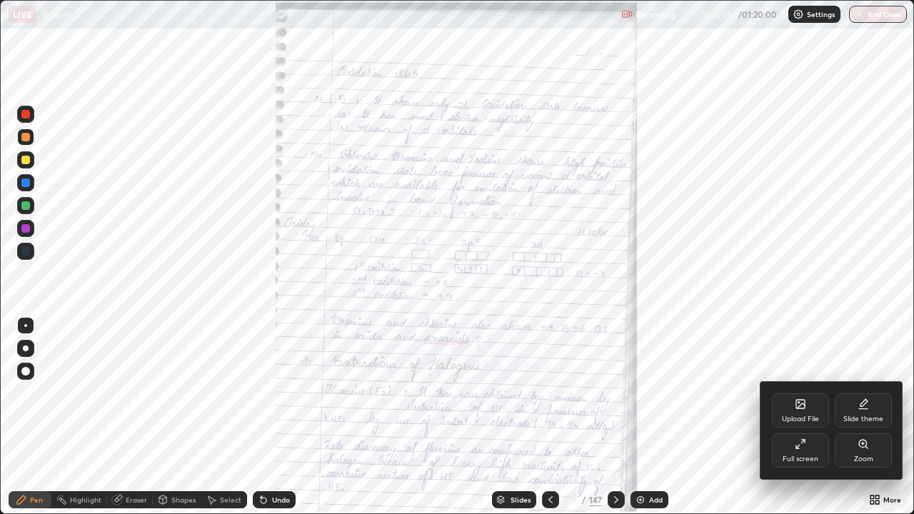
click at [853, 417] on div "Zoom" at bounding box center [863, 451] width 57 height 34
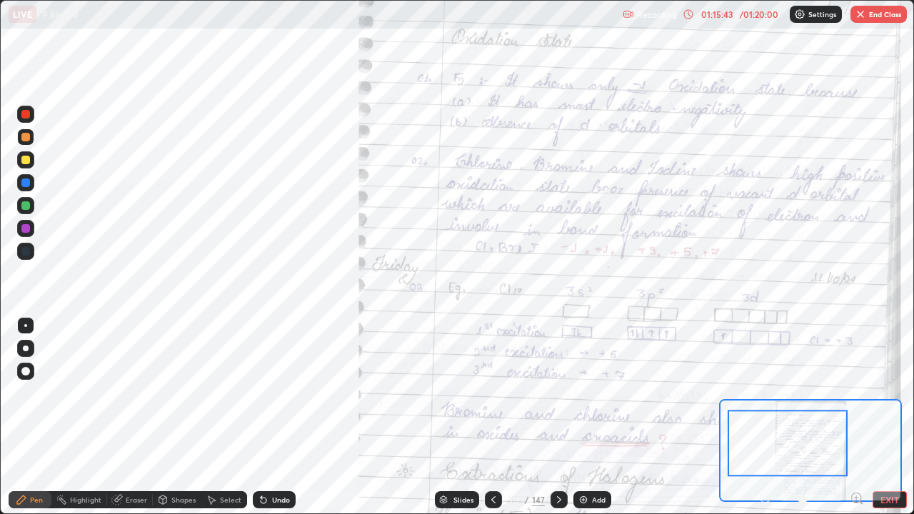
click at [891, 417] on button "EXIT" at bounding box center [890, 499] width 34 height 17
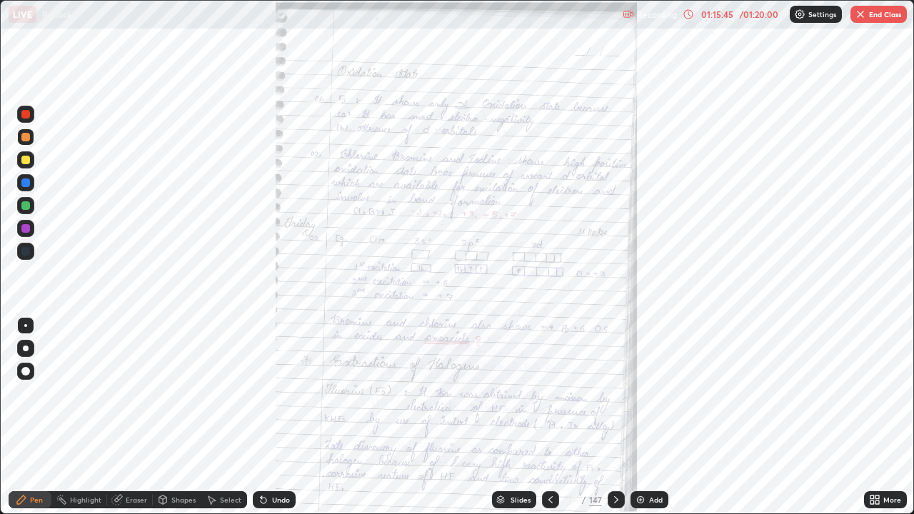
click at [864, 19] on img "button" at bounding box center [860, 14] width 11 height 11
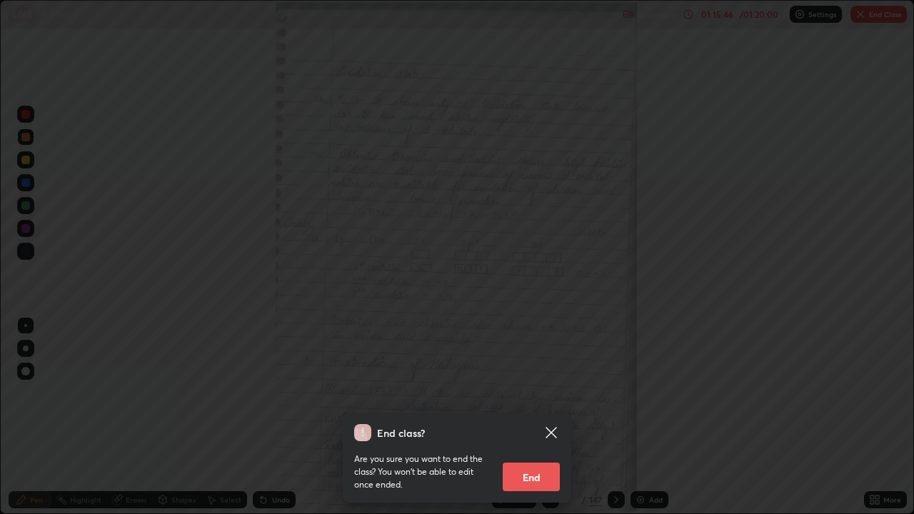
click at [514, 417] on button "End" at bounding box center [531, 477] width 57 height 29
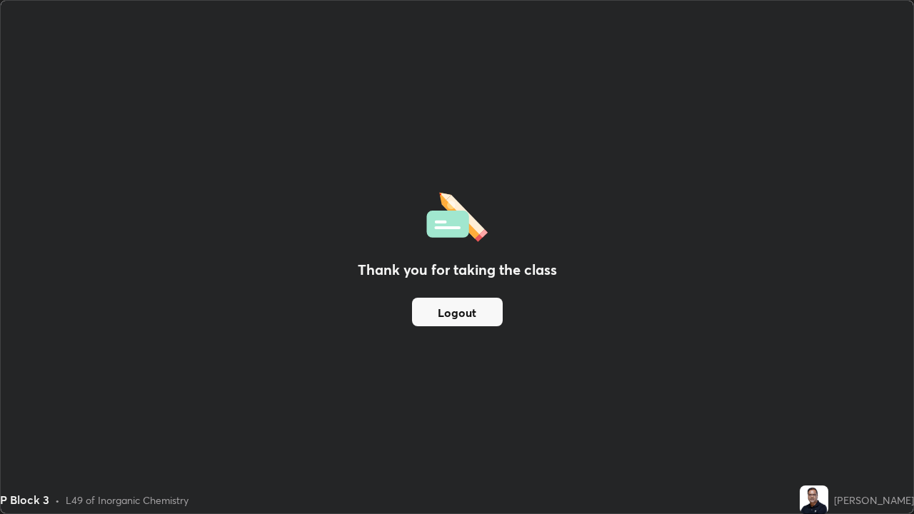
click at [465, 310] on button "Logout" at bounding box center [457, 312] width 91 height 29
click at [460, 309] on button "Logout" at bounding box center [457, 312] width 91 height 29
